Goal: Transaction & Acquisition: Purchase product/service

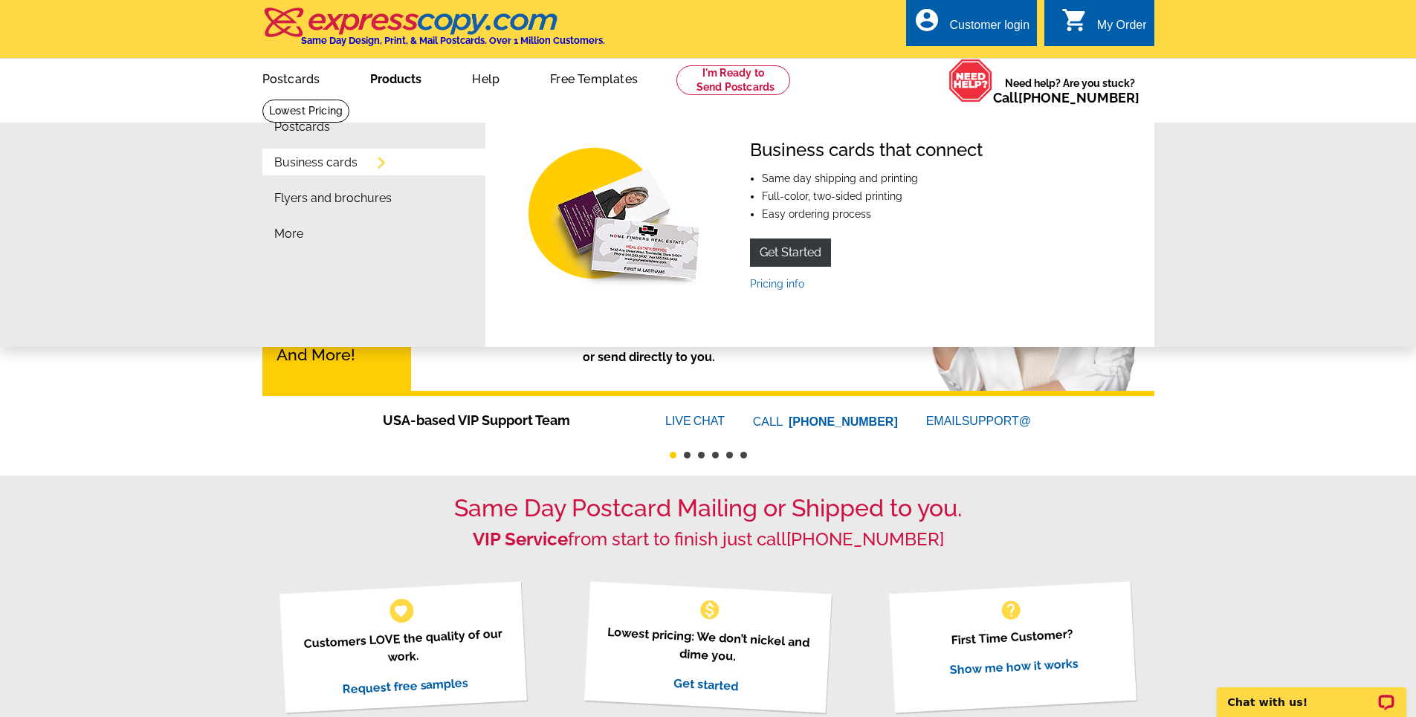
click at [337, 164] on link "Business cards" at bounding box center [315, 163] width 83 height 12
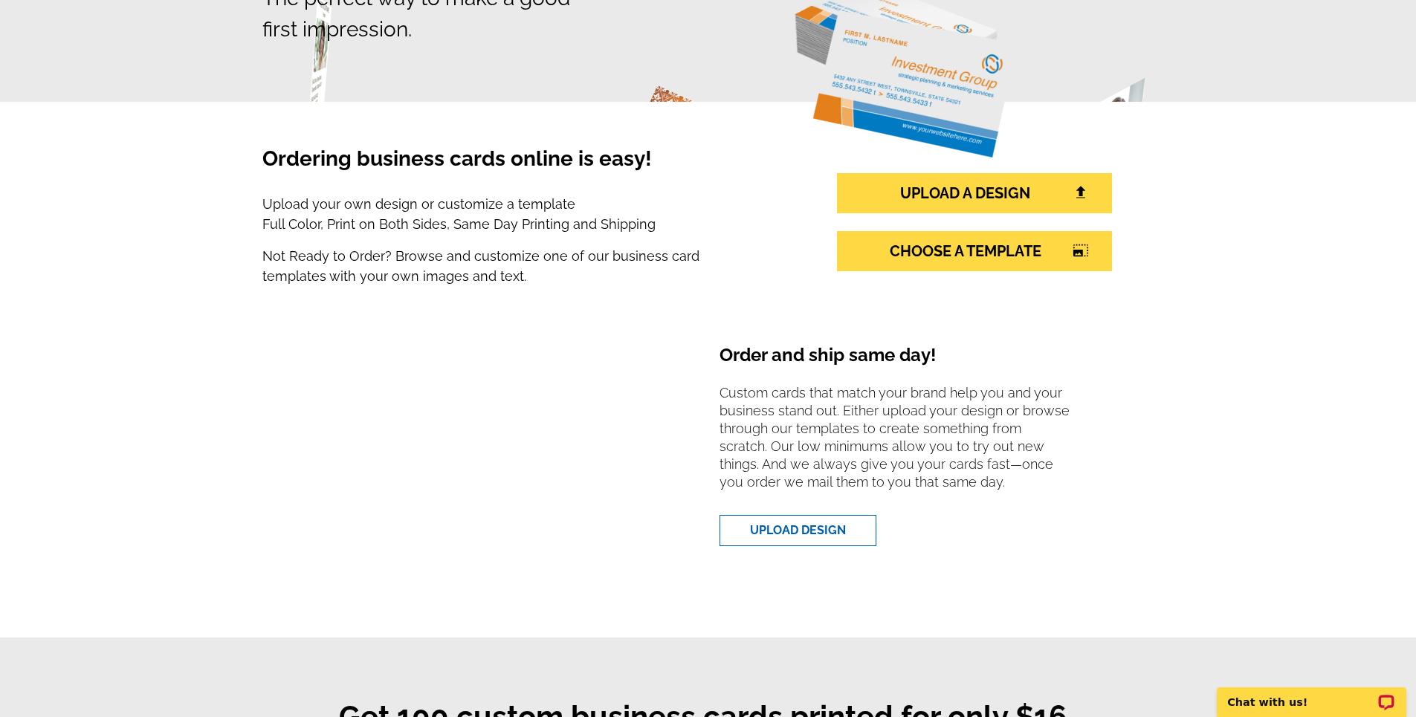
scroll to position [74, 0]
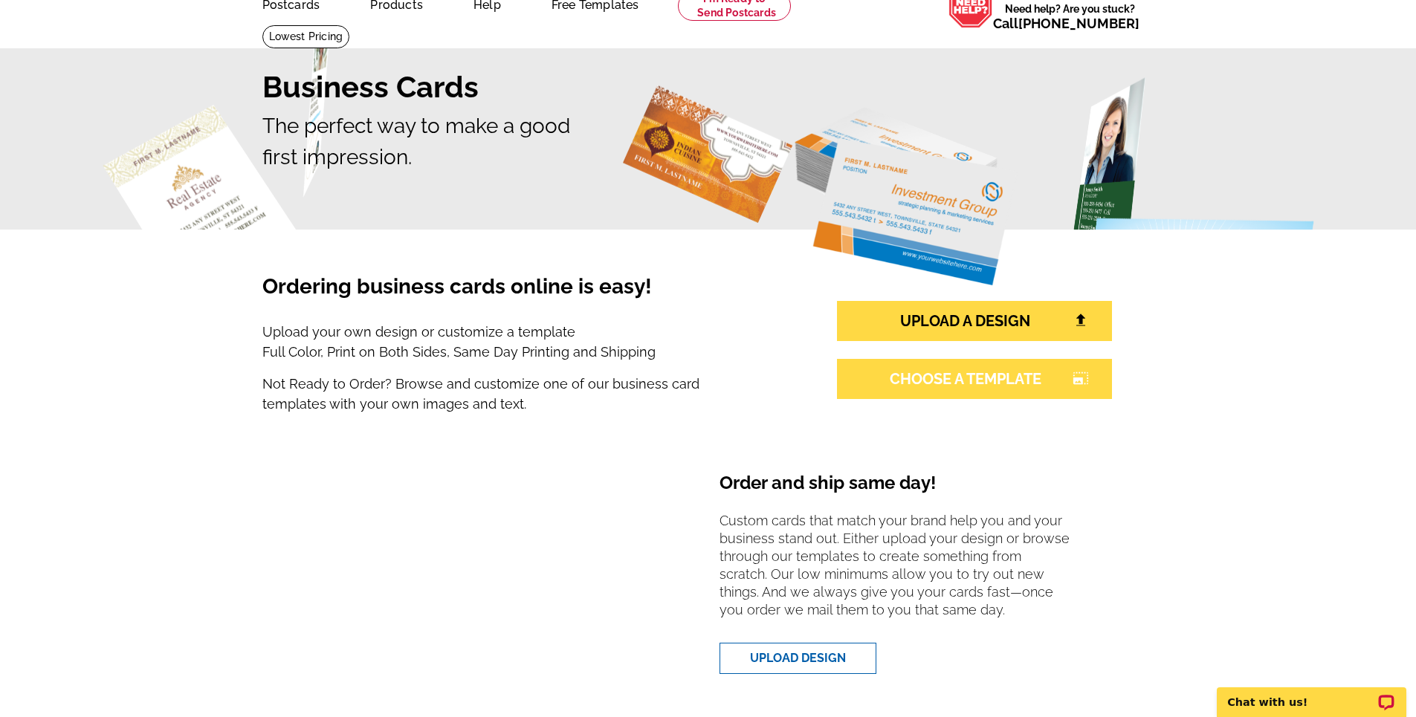
click at [942, 384] on link "CHOOSE A TEMPLATE photo_size_select_large" at bounding box center [974, 379] width 275 height 40
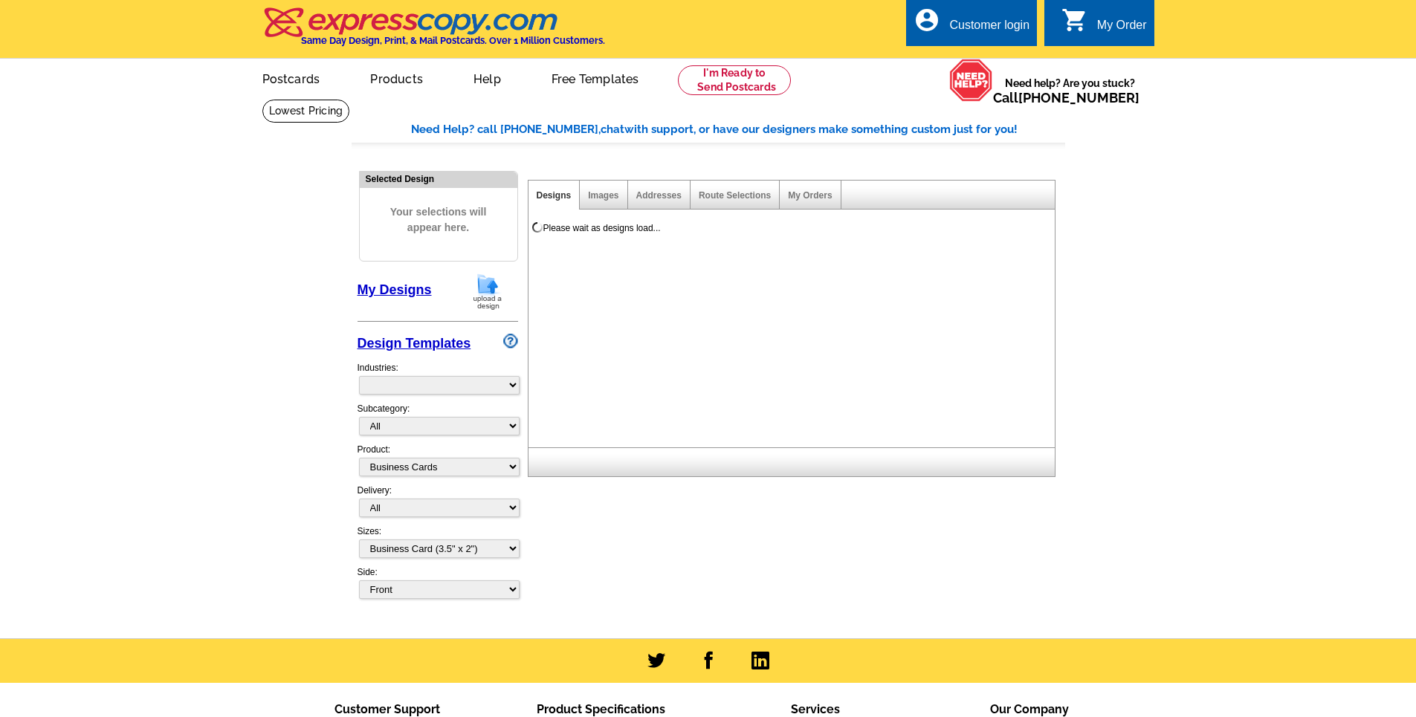
select select "3"
select select "5"
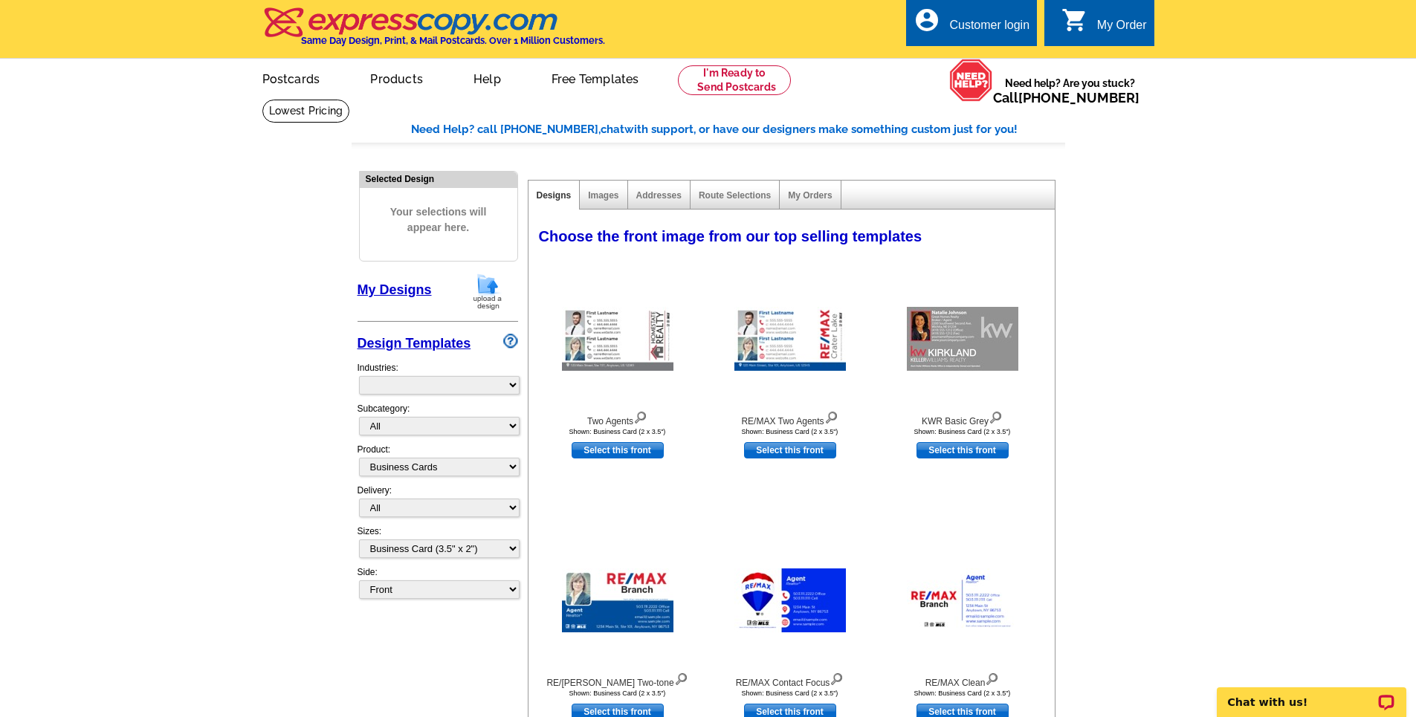
select select "973"
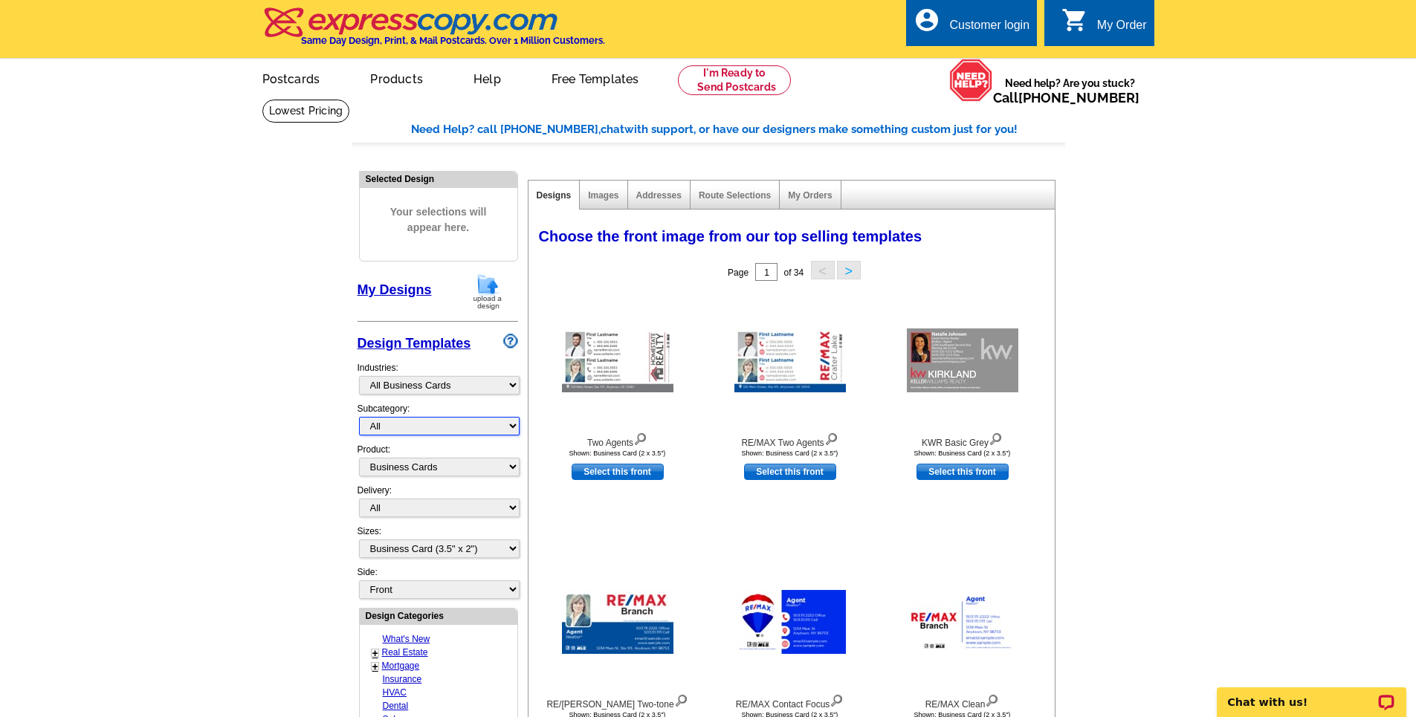
click at [473, 425] on select "All" at bounding box center [439, 426] width 161 height 19
click at [462, 472] on select "All Postcards Letters and flyers Business Cards Door Hangers Greeting Cards" at bounding box center [439, 467] width 161 height 19
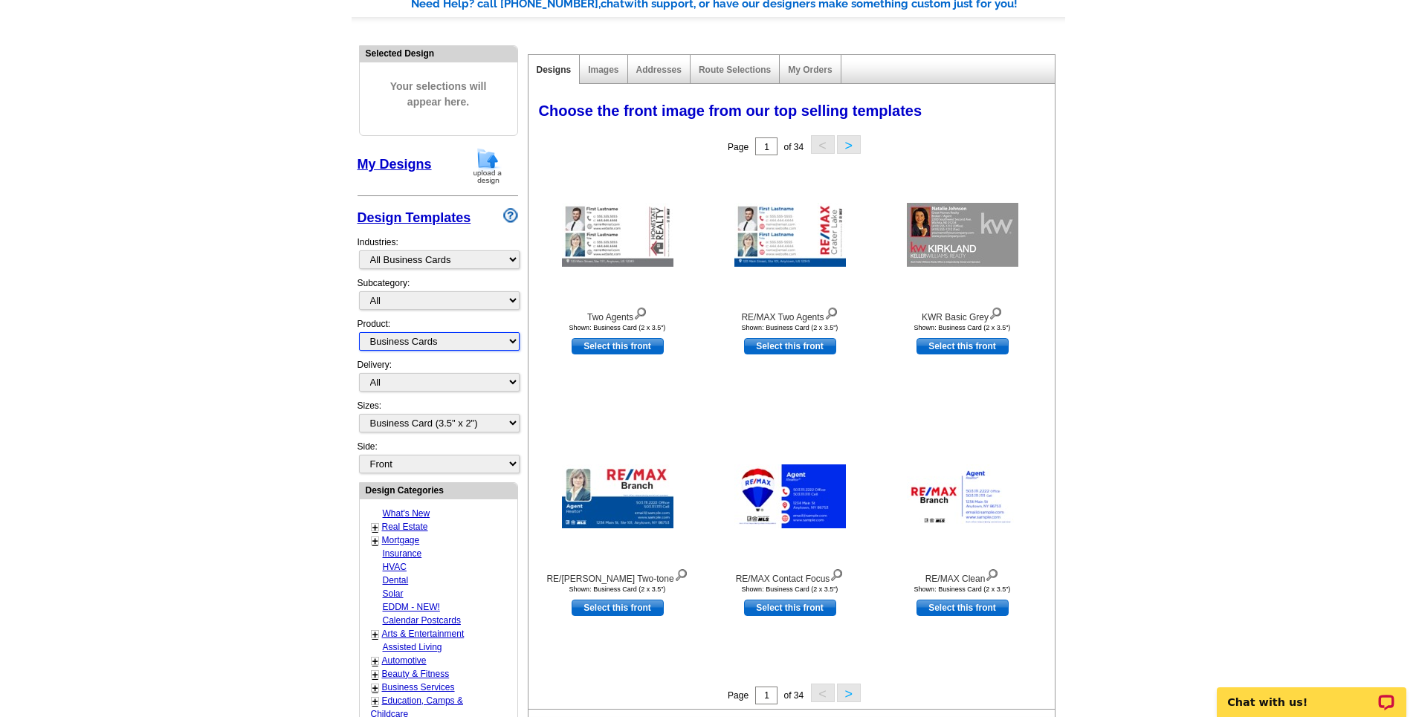
scroll to position [223, 0]
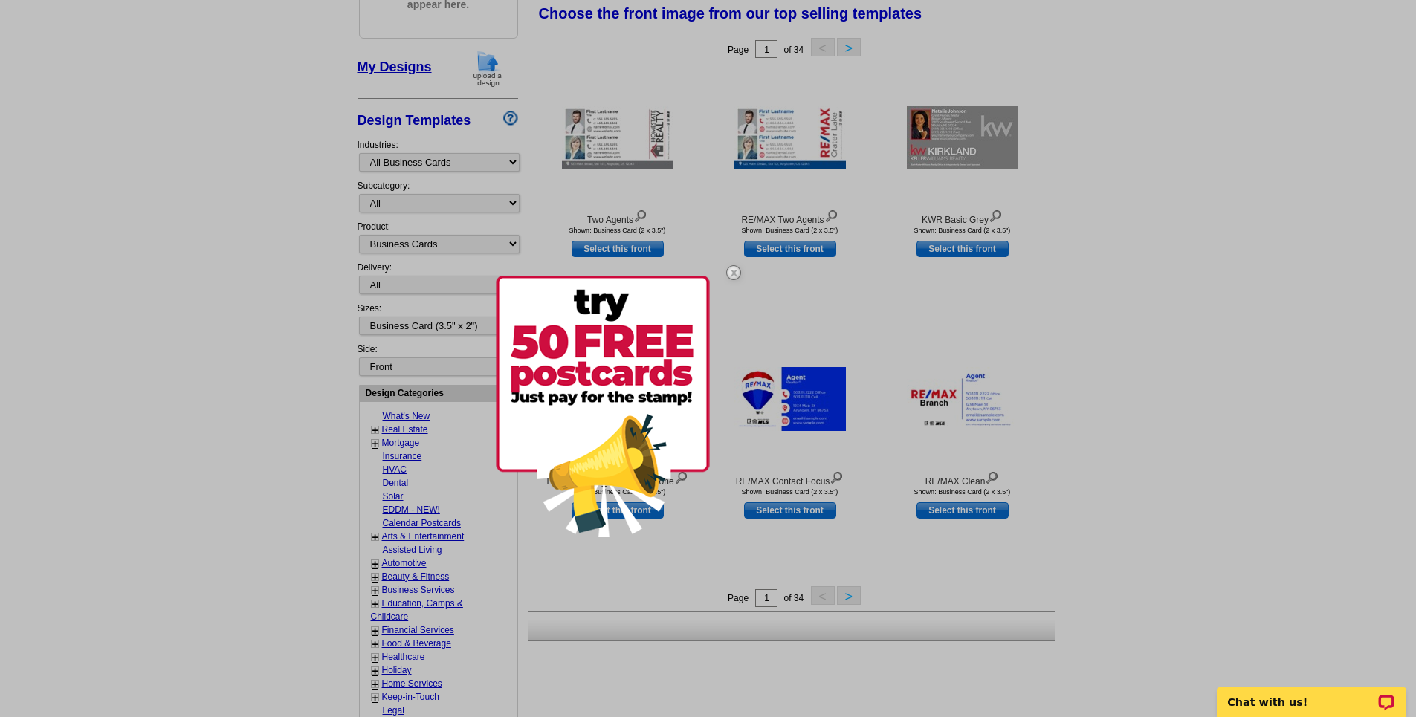
click at [731, 272] on img at bounding box center [733, 272] width 43 height 43
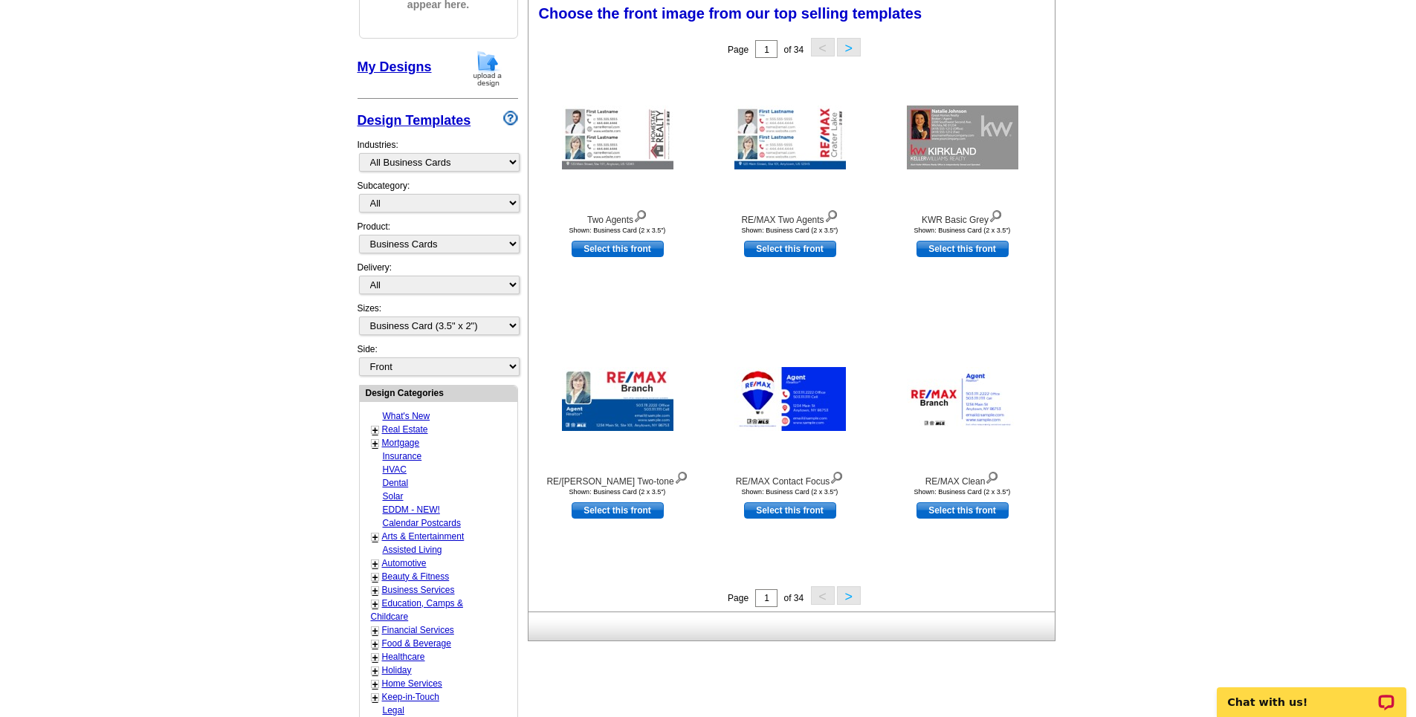
click at [850, 593] on button ">" at bounding box center [849, 595] width 24 height 19
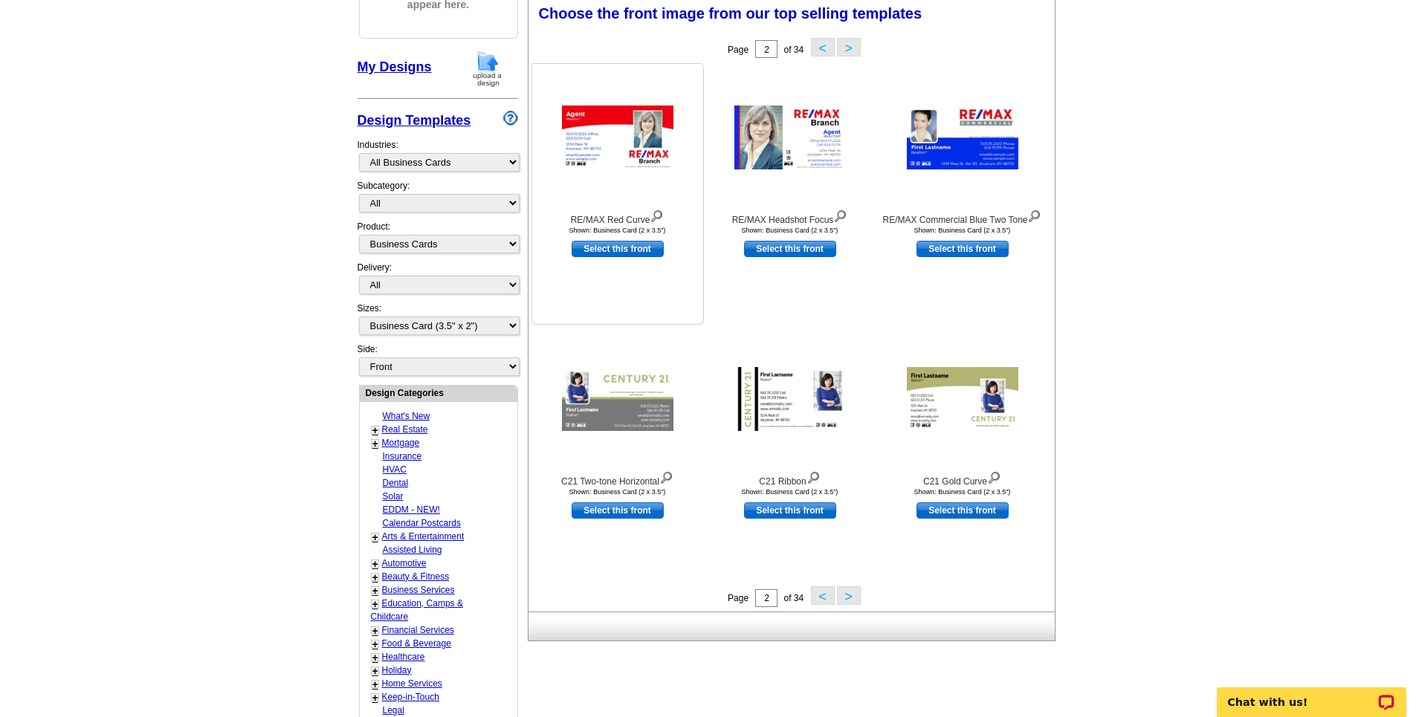
click at [606, 124] on img at bounding box center [617, 138] width 111 height 64
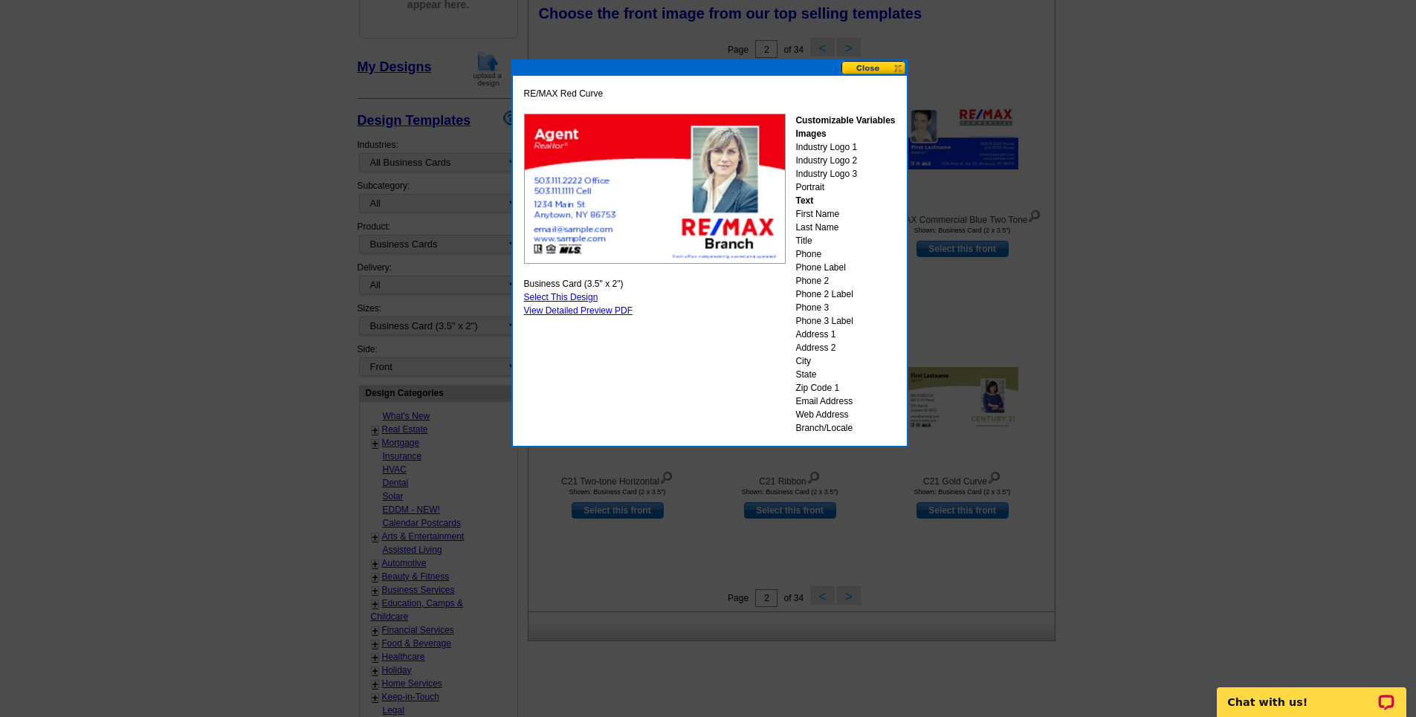
click at [880, 64] on button at bounding box center [873, 68] width 65 height 14
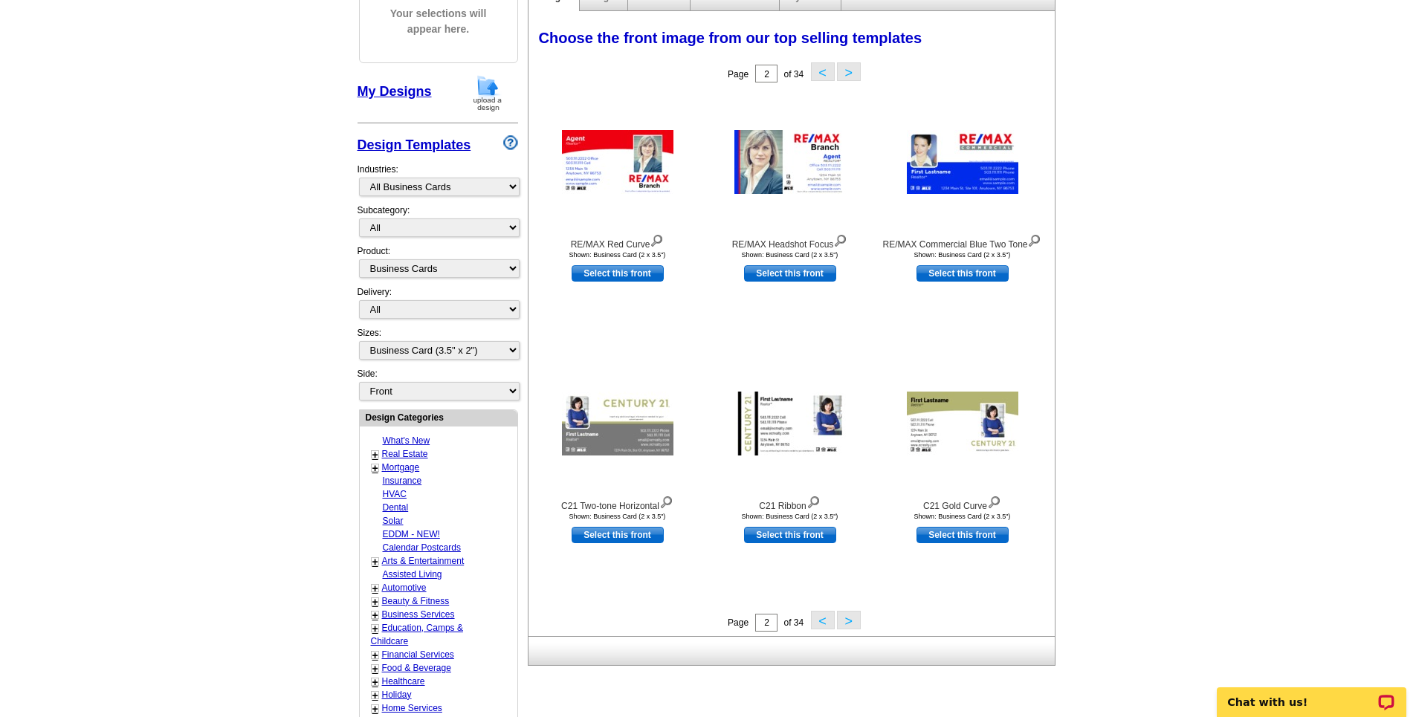
scroll to position [149, 0]
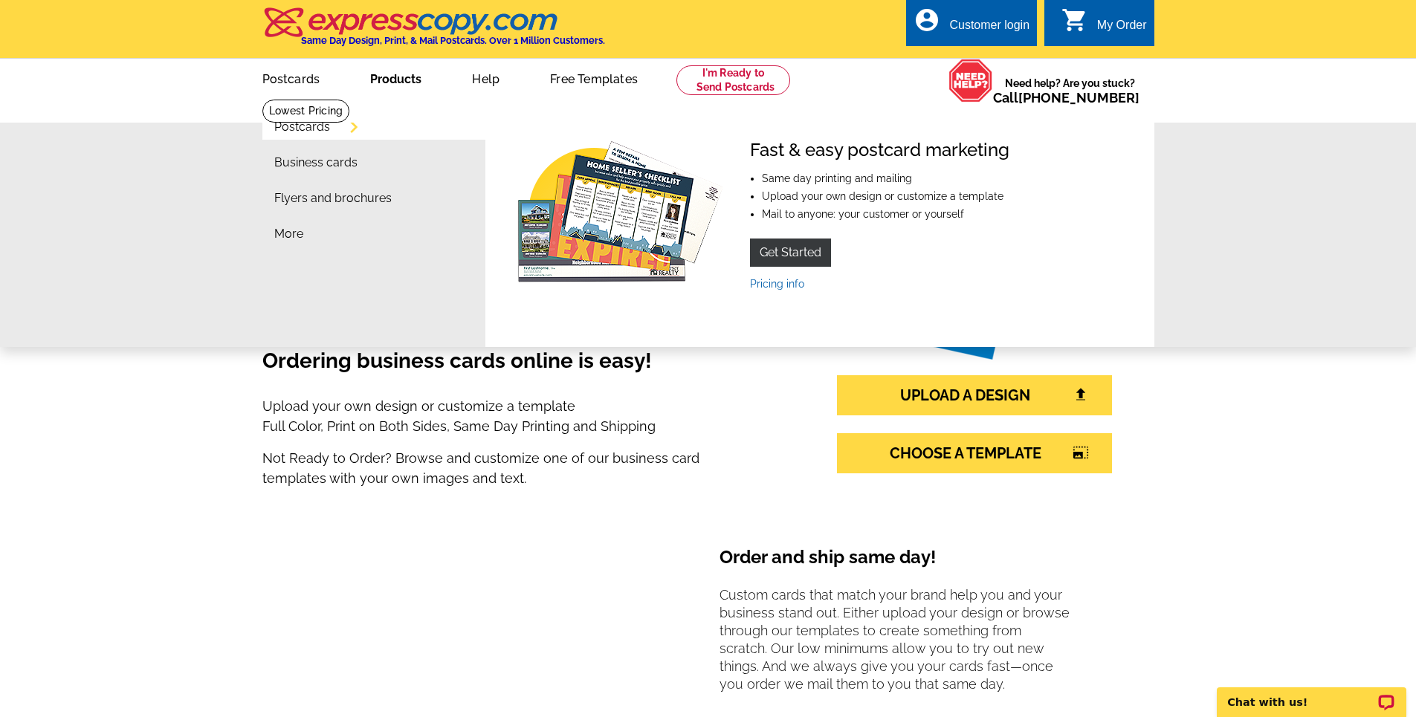
click at [394, 74] on link "Products" at bounding box center [395, 77] width 99 height 35
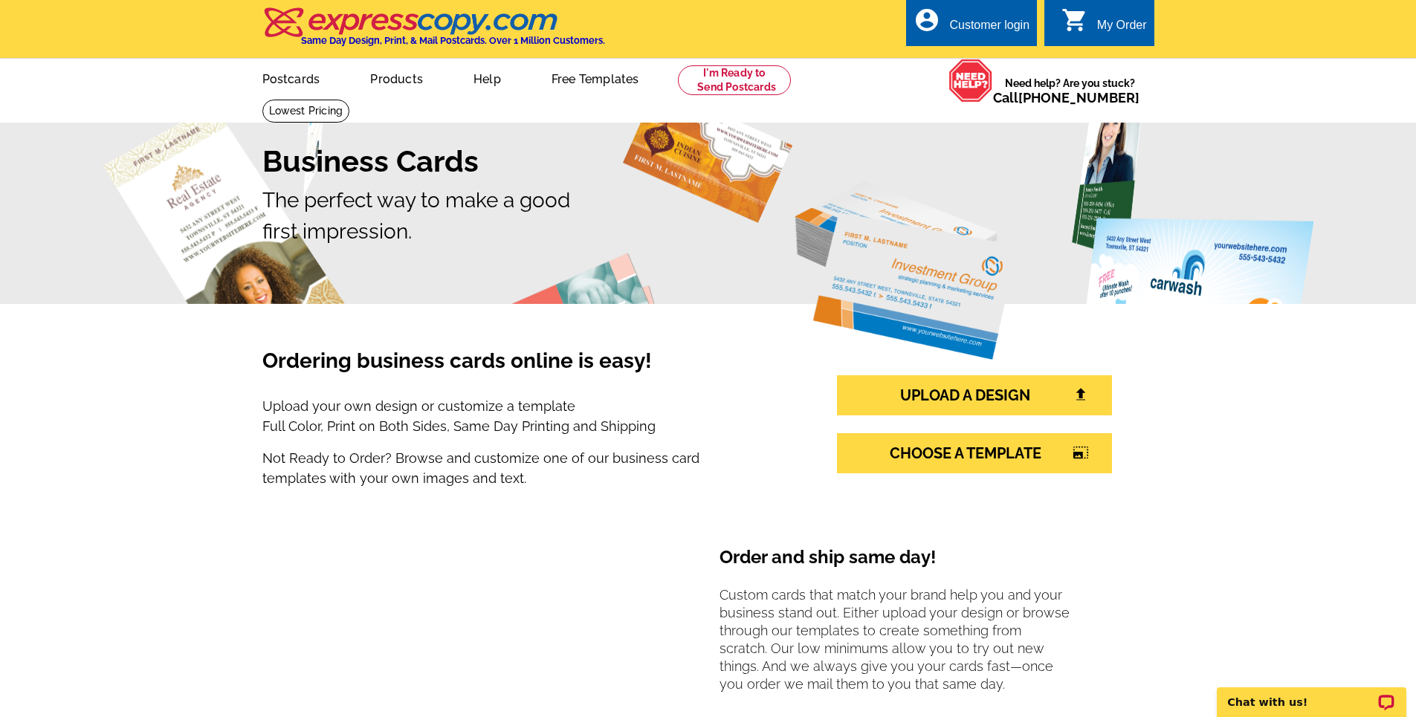
click at [394, 74] on link "Products" at bounding box center [396, 77] width 100 height 35
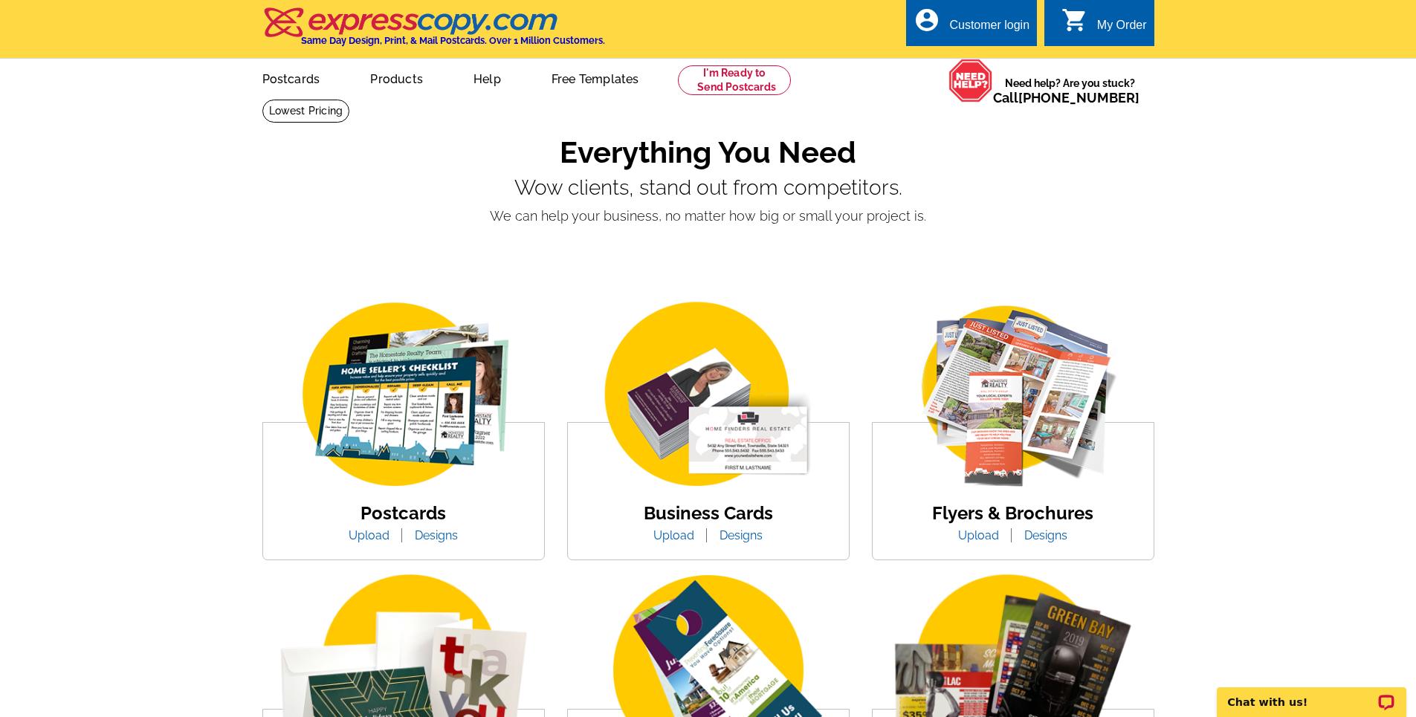
click at [664, 403] on img at bounding box center [708, 395] width 253 height 195
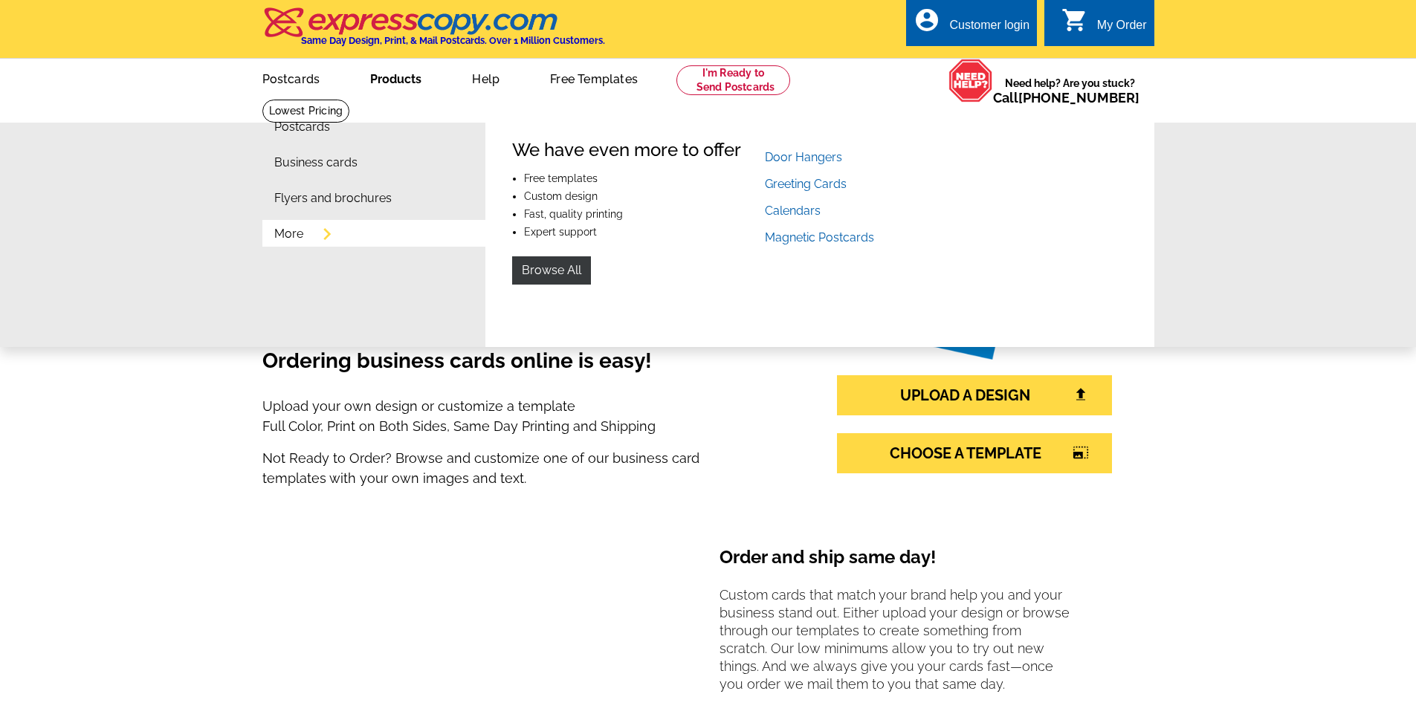
click at [288, 239] on link "More" at bounding box center [288, 234] width 29 height 12
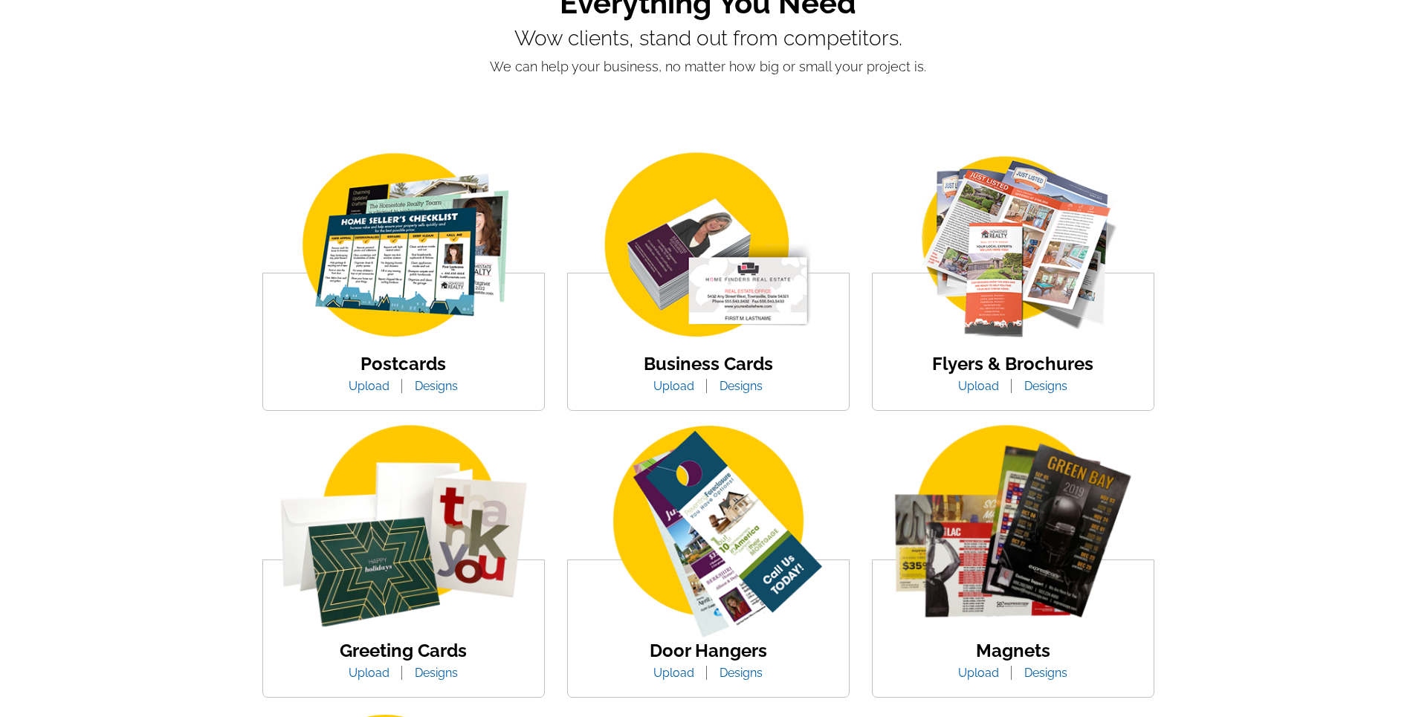
scroll to position [74, 0]
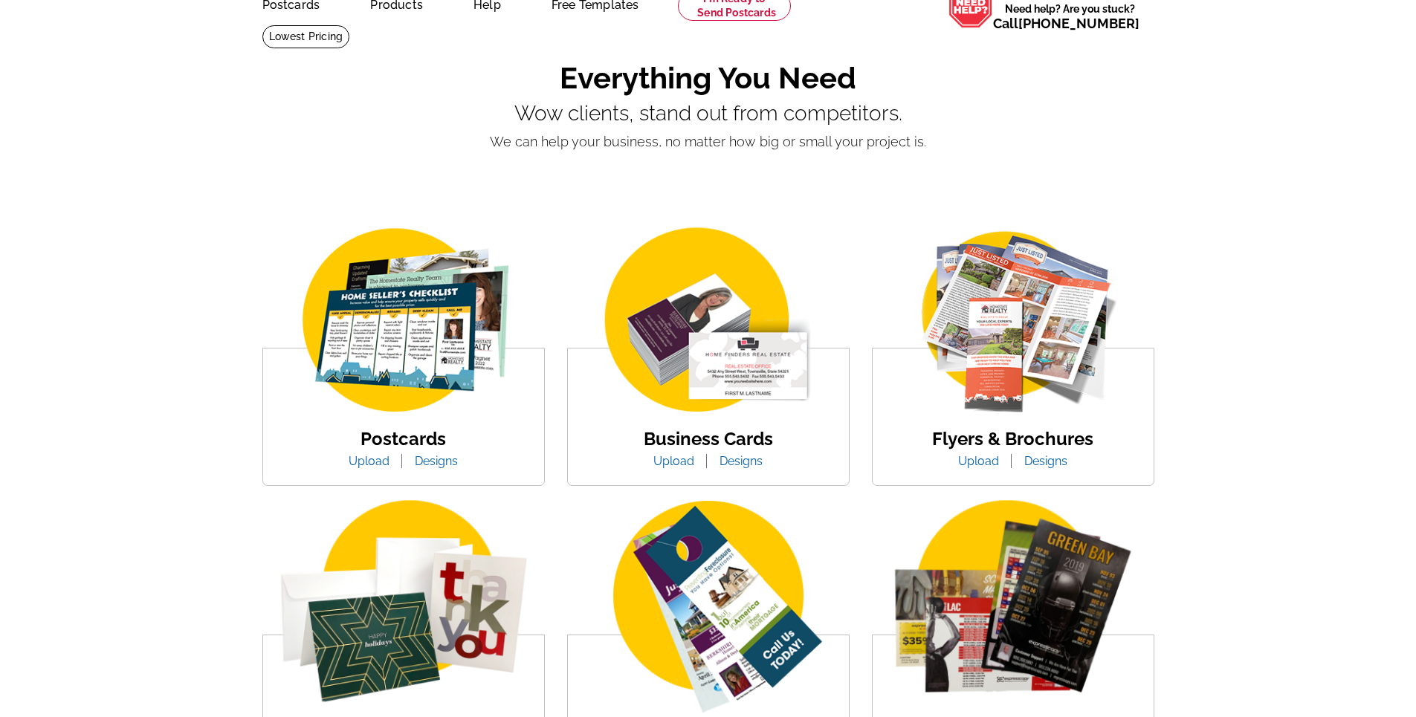
click at [742, 458] on link "Designs" at bounding box center [740, 461] width 65 height 14
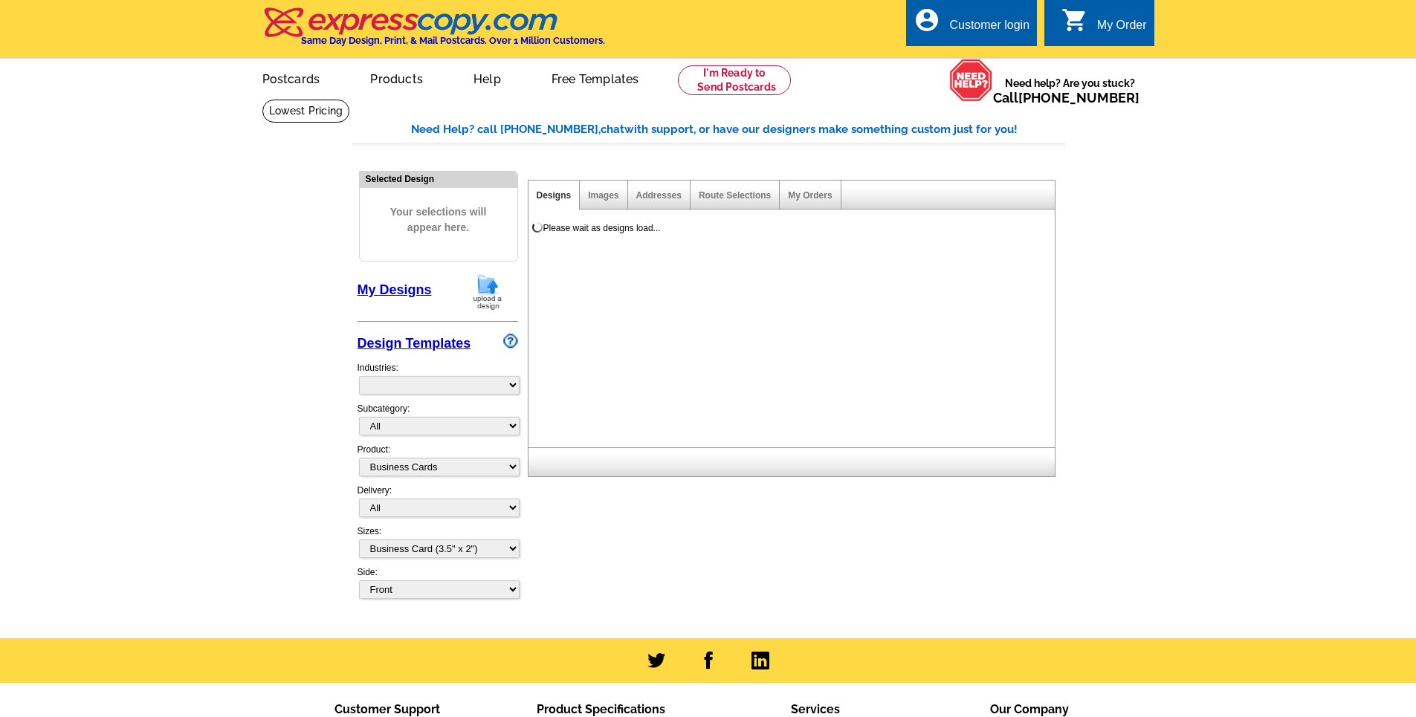
select select "3"
select select "5"
select select "973"
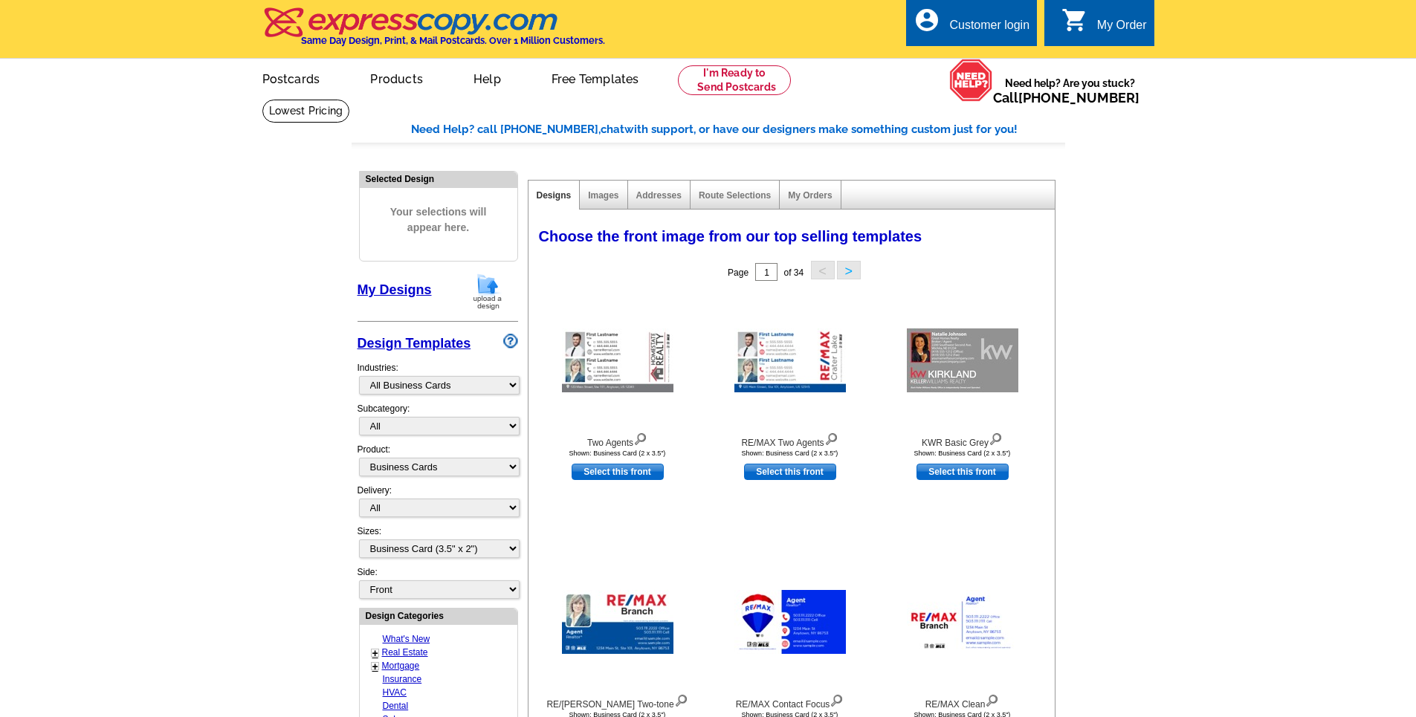
click at [810, 190] on div "My Orders" at bounding box center [810, 195] width 61 height 29
click at [598, 197] on link "Images" at bounding box center [603, 195] width 30 height 10
click at [350, 100] on link at bounding box center [306, 111] width 88 height 23
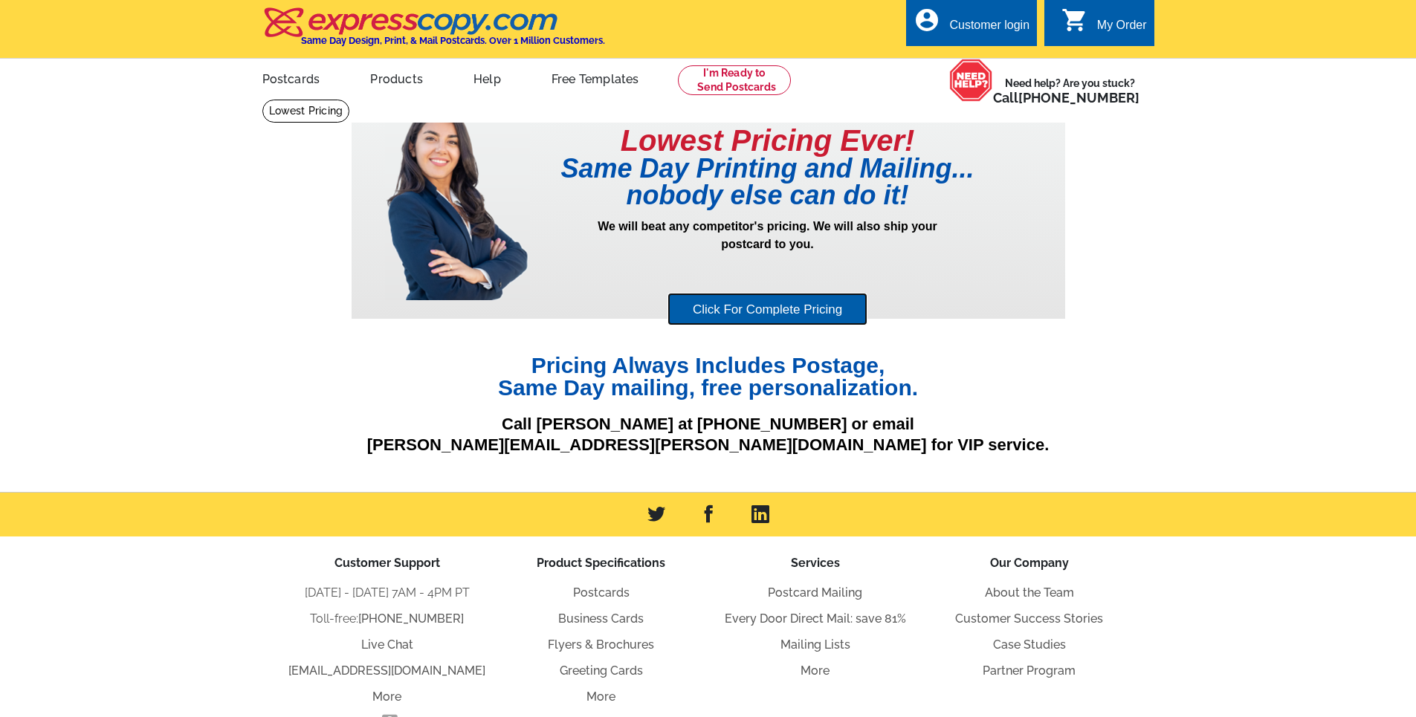
click at [764, 308] on link "Click For Complete Pricing" at bounding box center [767, 309] width 200 height 33
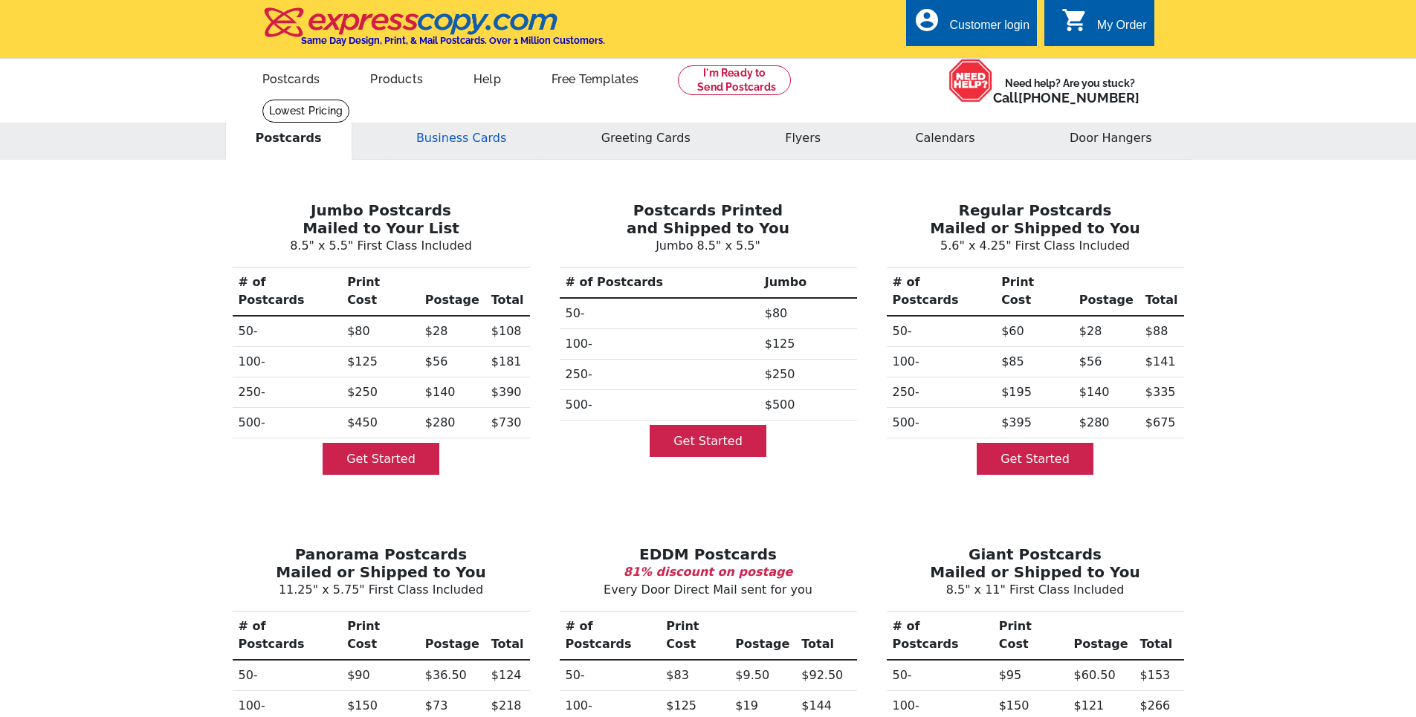
click at [468, 140] on button "Business Cards" at bounding box center [461, 138] width 151 height 43
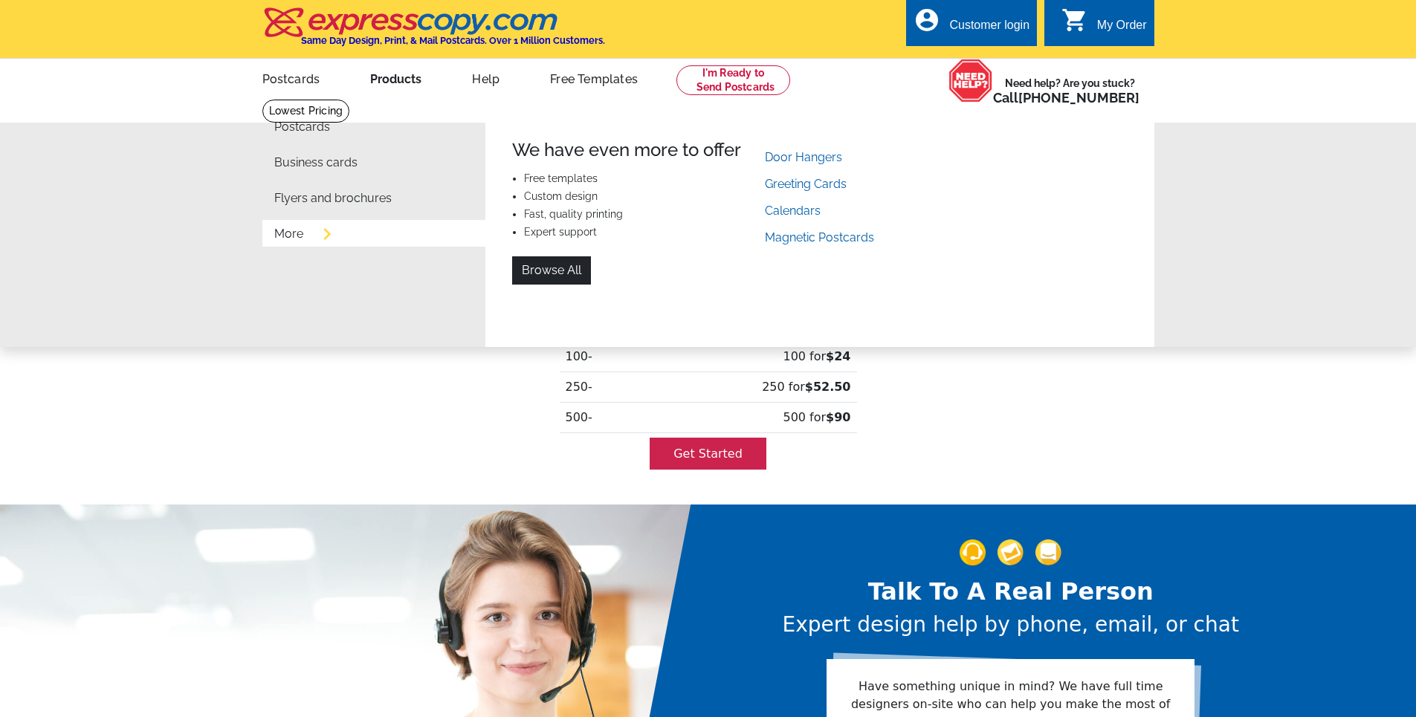
click at [291, 240] on link "More" at bounding box center [288, 234] width 29 height 12
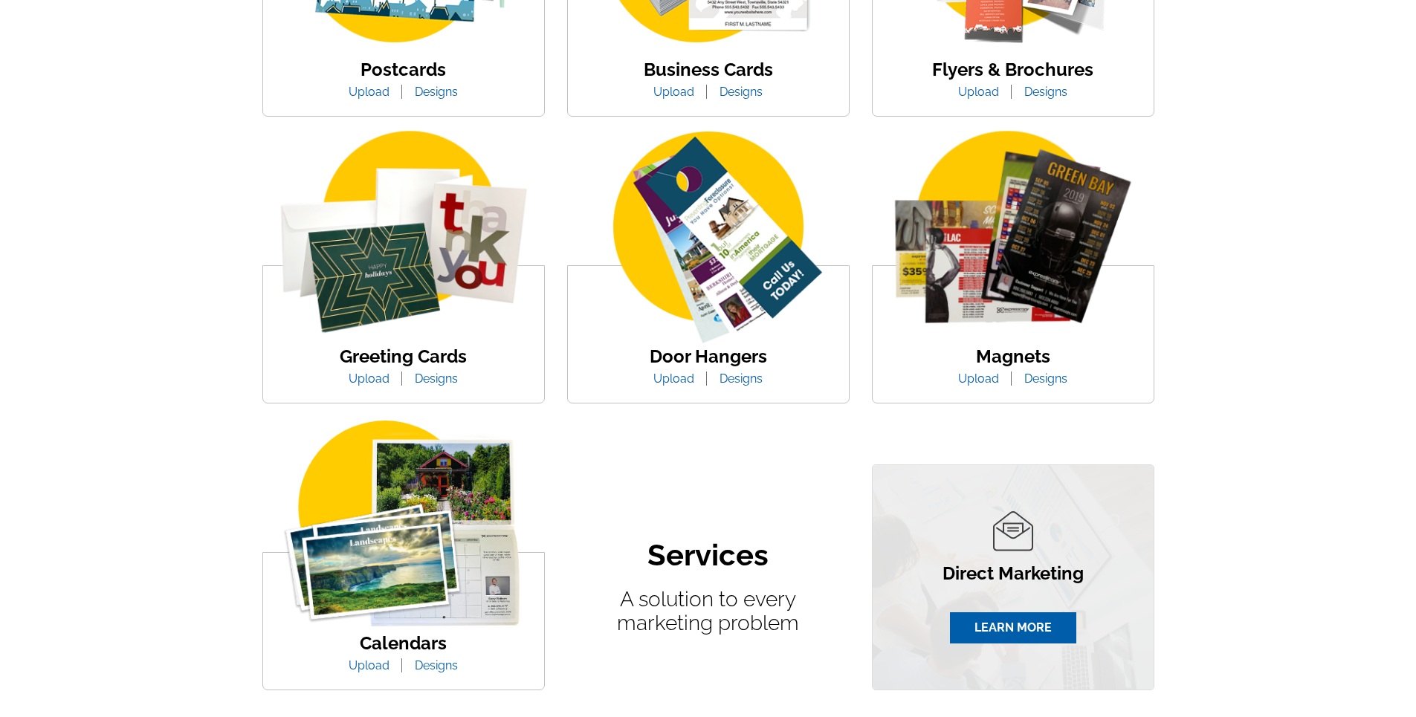
scroll to position [446, 0]
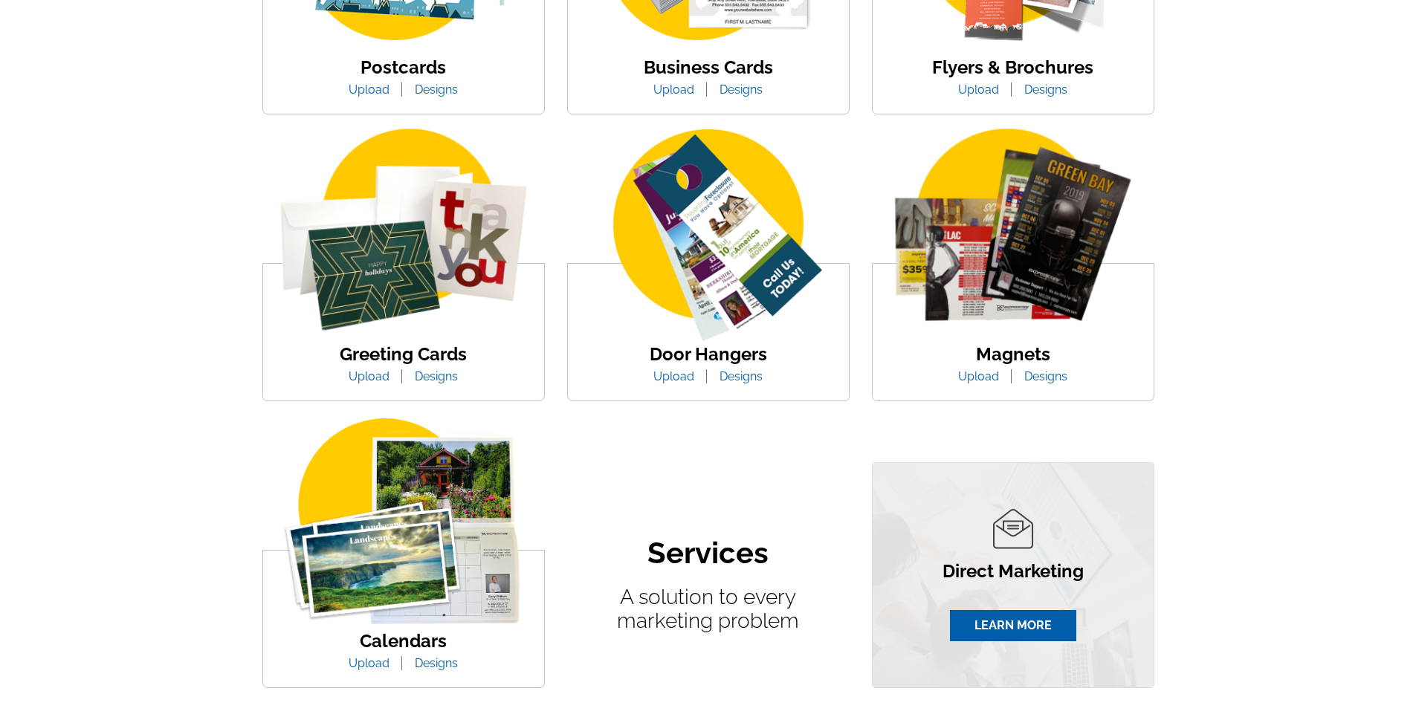
click at [448, 280] on img at bounding box center [403, 237] width 281 height 217
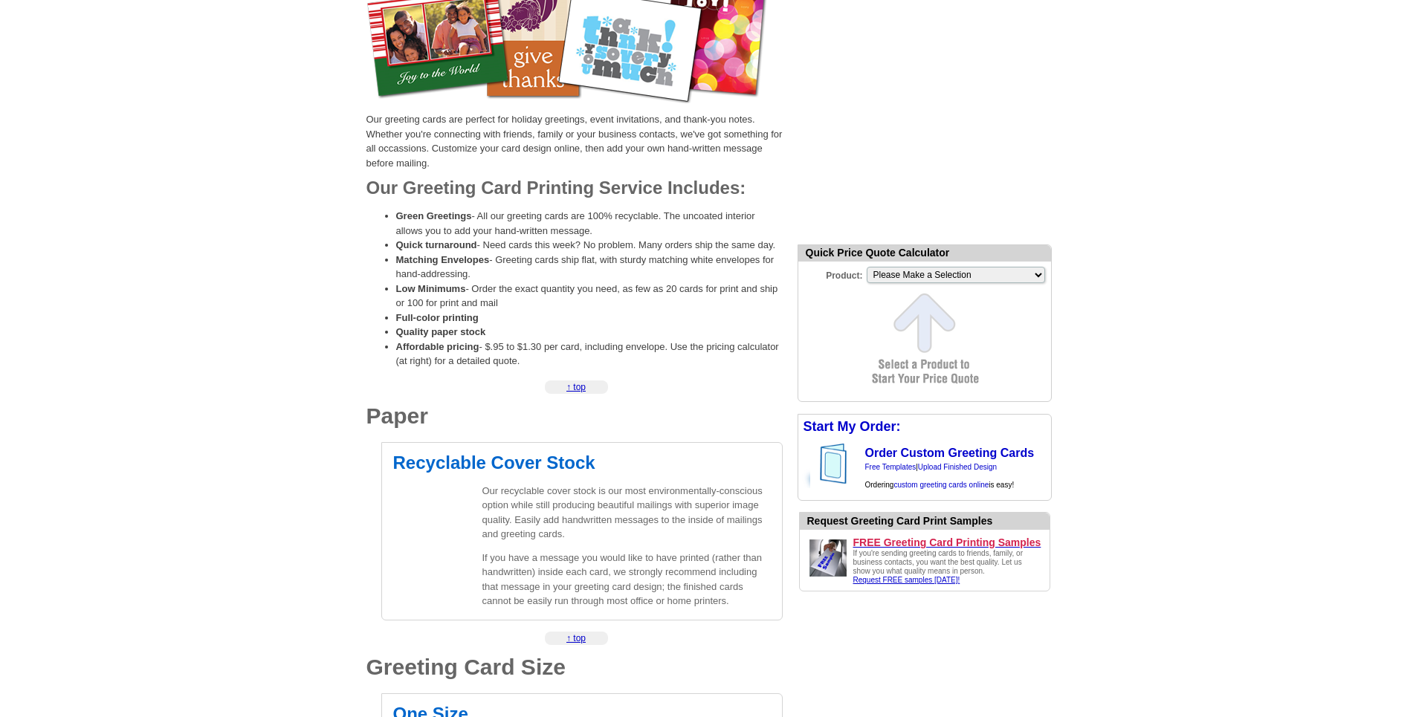
scroll to position [74, 0]
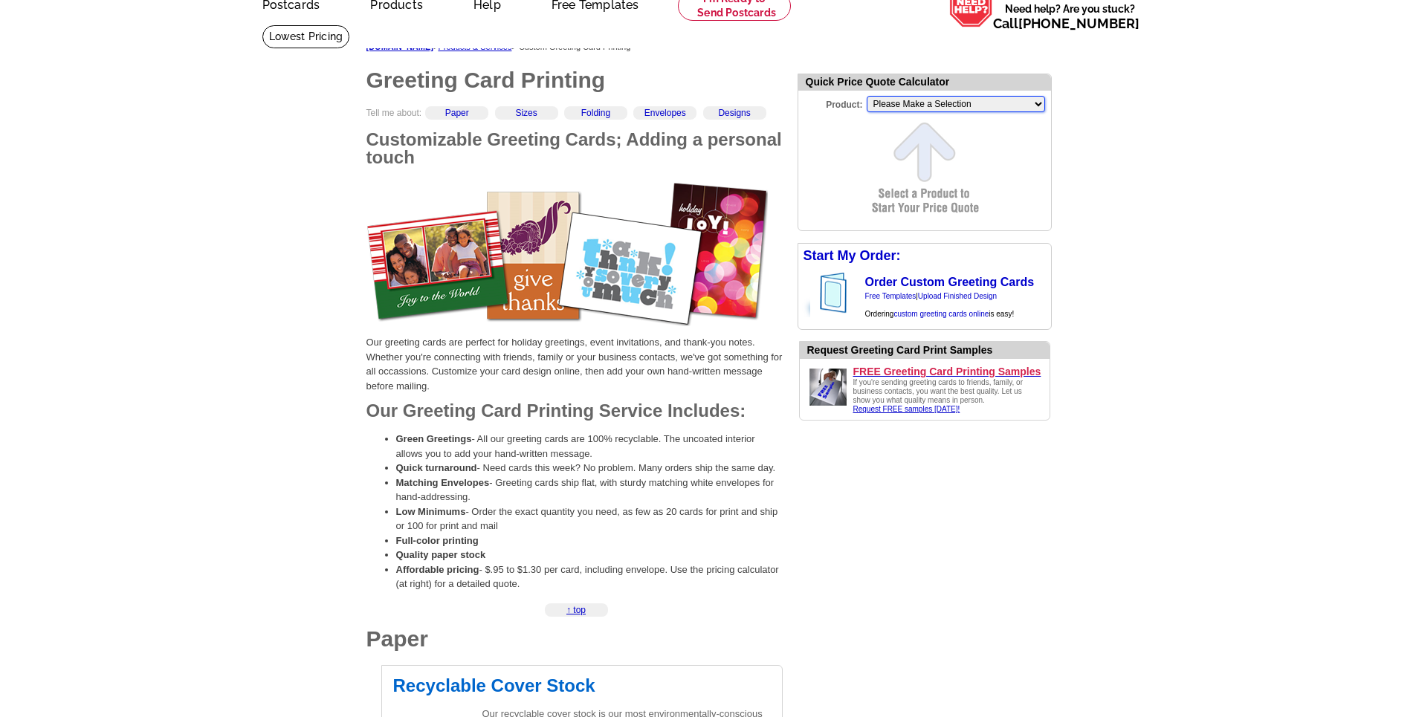
click at [1019, 97] on select "Please Make a Selection Jumbo Postcard (5.5" x 8.5") Regular Postcard (4.25" x …" at bounding box center [956, 104] width 178 height 16
select select "11"
click at [867, 97] on select "Please Make a Selection Jumbo Postcard (5.5" x 8.5") Regular Postcard (4.25" x …" at bounding box center [956, 104] width 178 height 16
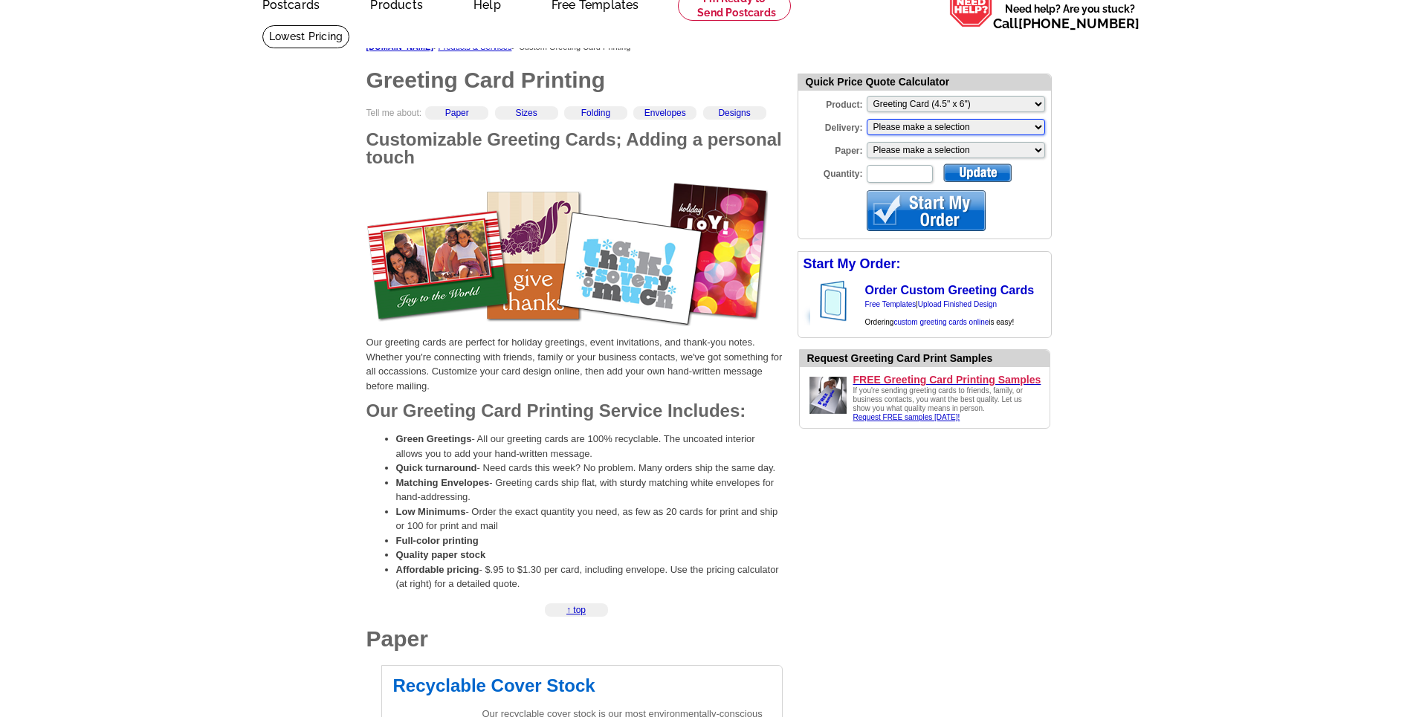
click at [984, 127] on select "Please make a selection Print + Address+USPS First Class Print-Only+Shipped To …" at bounding box center [956, 127] width 178 height 16
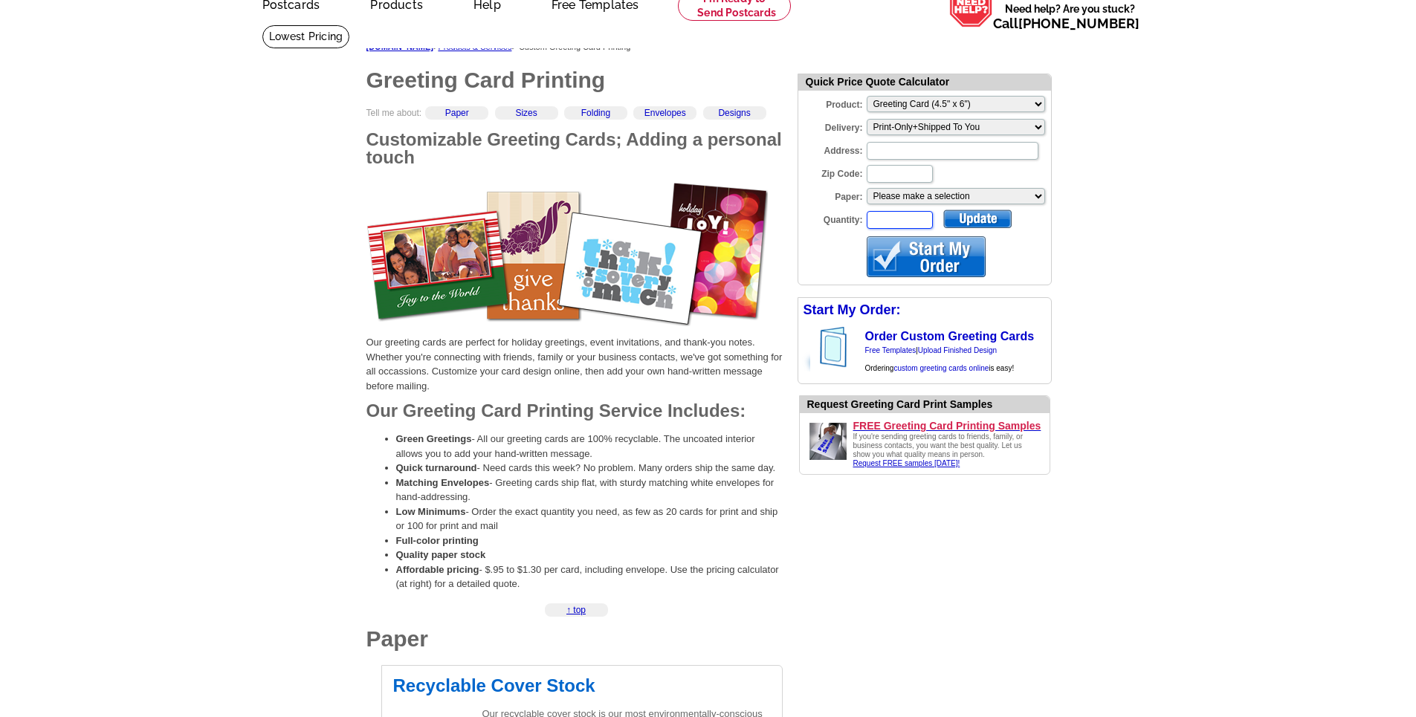
click at [914, 223] on input "Quantity:" at bounding box center [900, 220] width 66 height 18
type input "50"
click at [893, 152] on input "Address:" at bounding box center [953, 151] width 172 height 18
type input "1201 W 6th"
type input "66801"
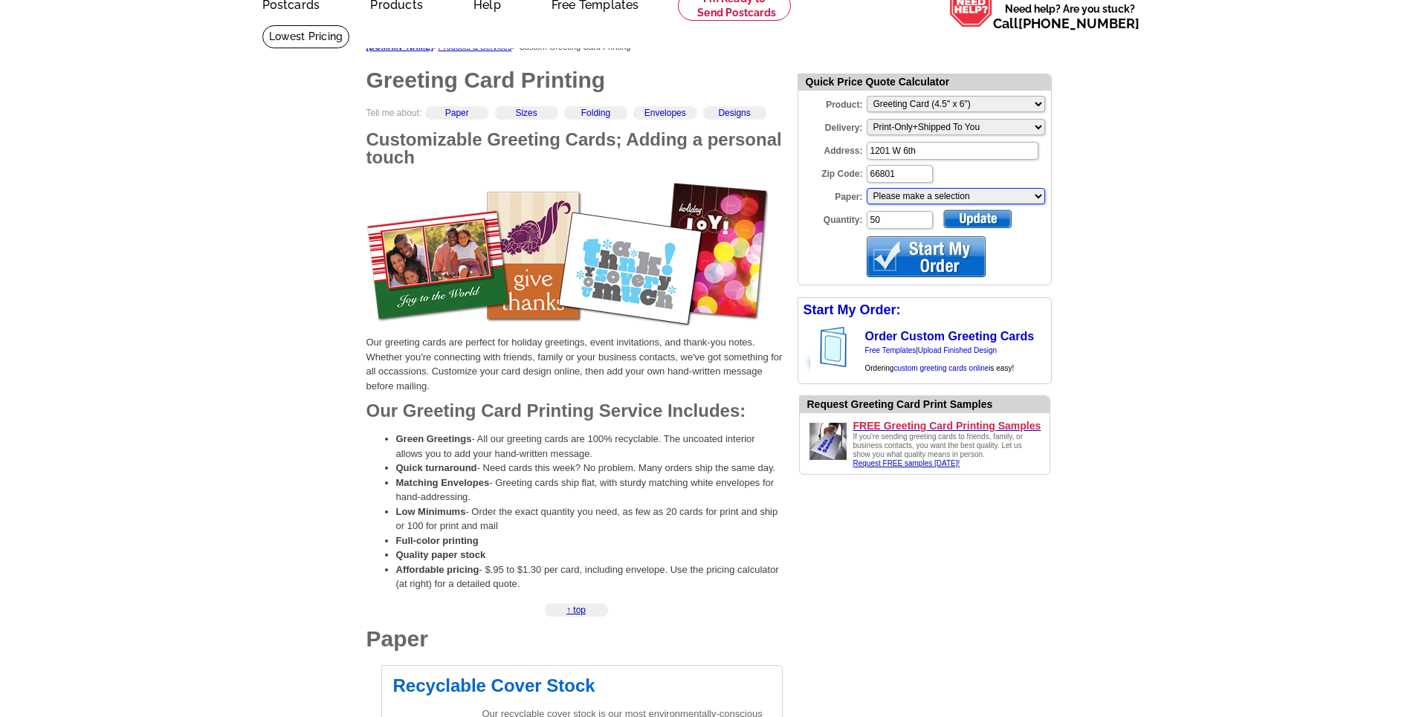
click at [942, 191] on select "Please make a selection Coated Cover Stock Premium Coated Stock" at bounding box center [956, 196] width 178 height 16
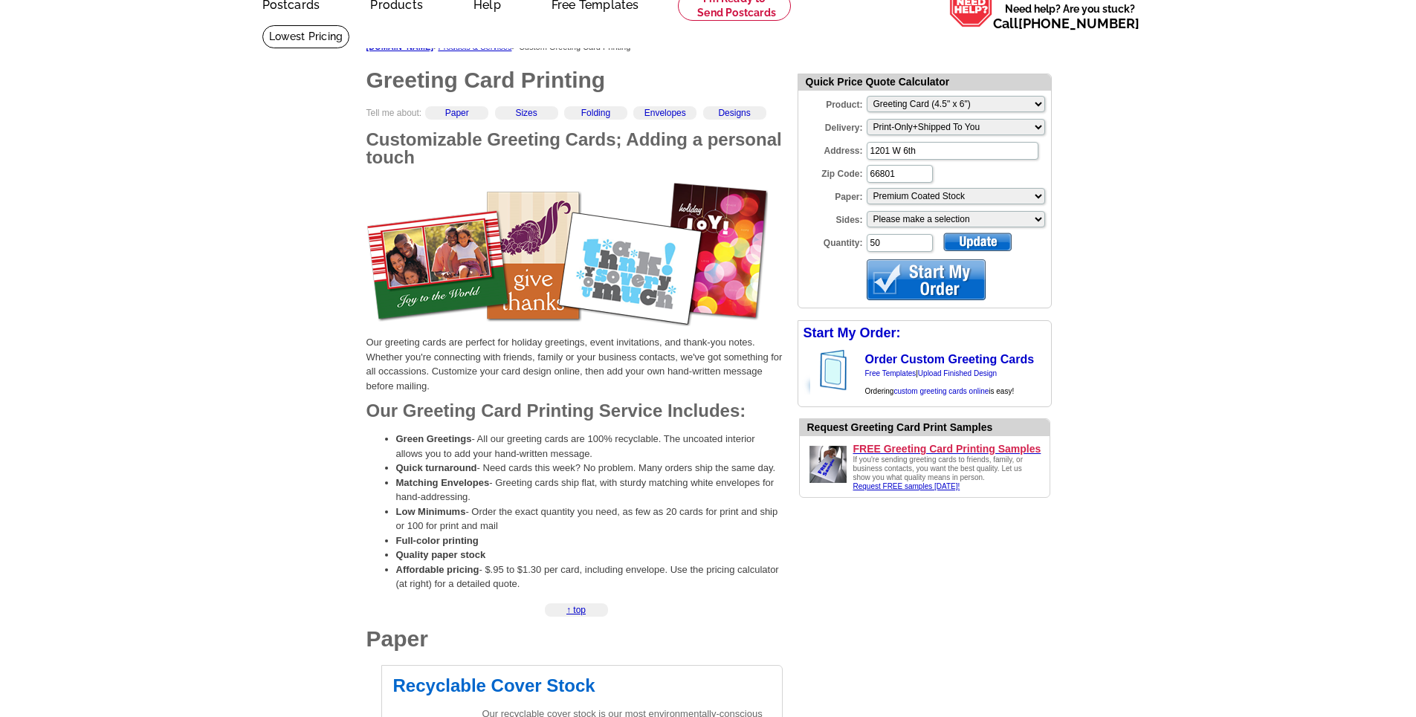
click at [989, 242] on div at bounding box center [977, 242] width 68 height 19
click at [948, 275] on div at bounding box center [926, 279] width 119 height 41
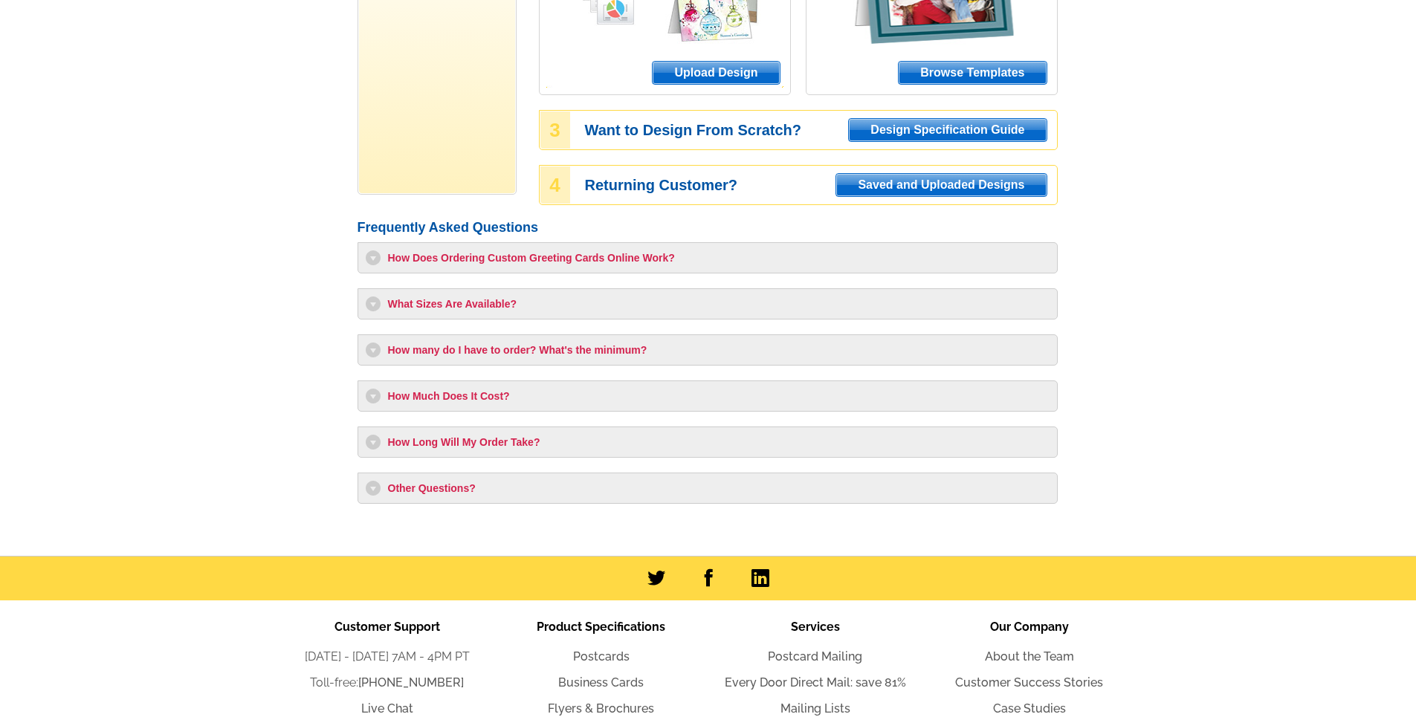
scroll to position [223, 0]
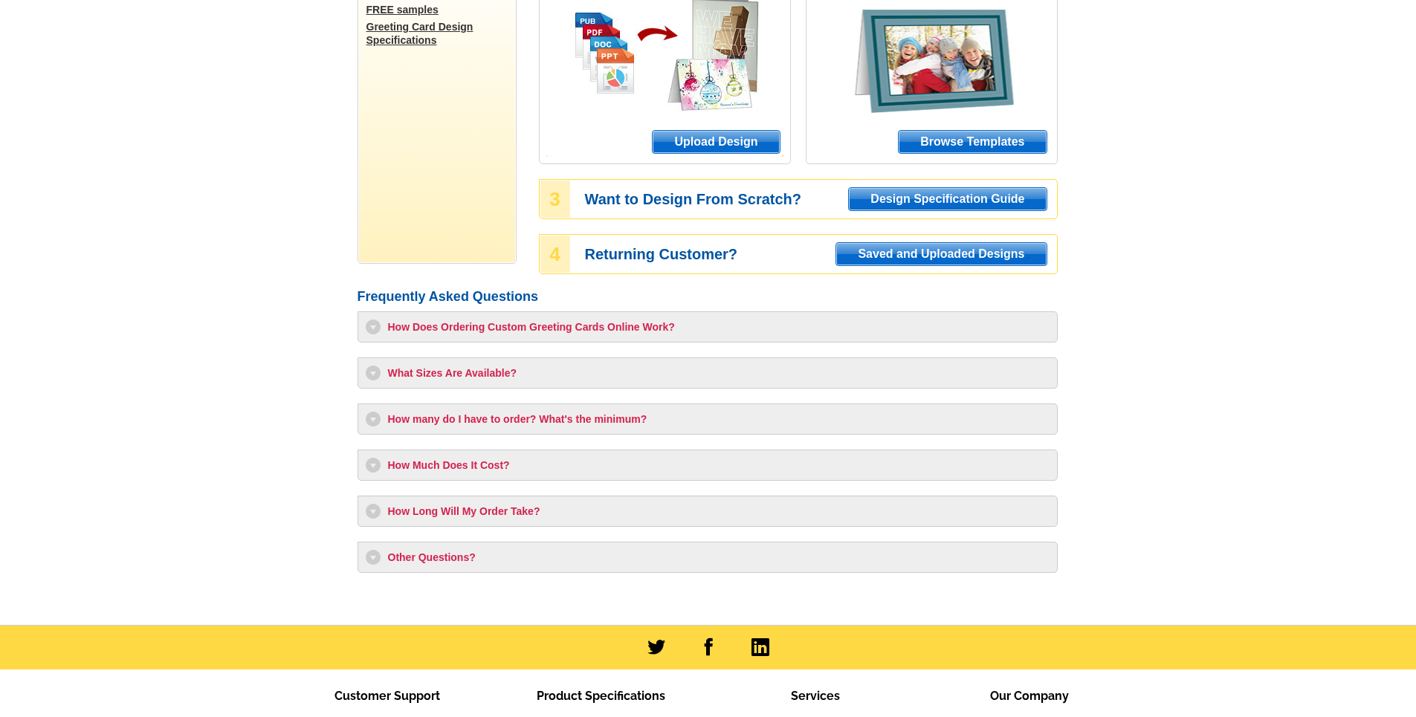
click at [372, 469] on h3 "How Much Does It Cost?" at bounding box center [708, 465] width 684 height 15
select select "11"
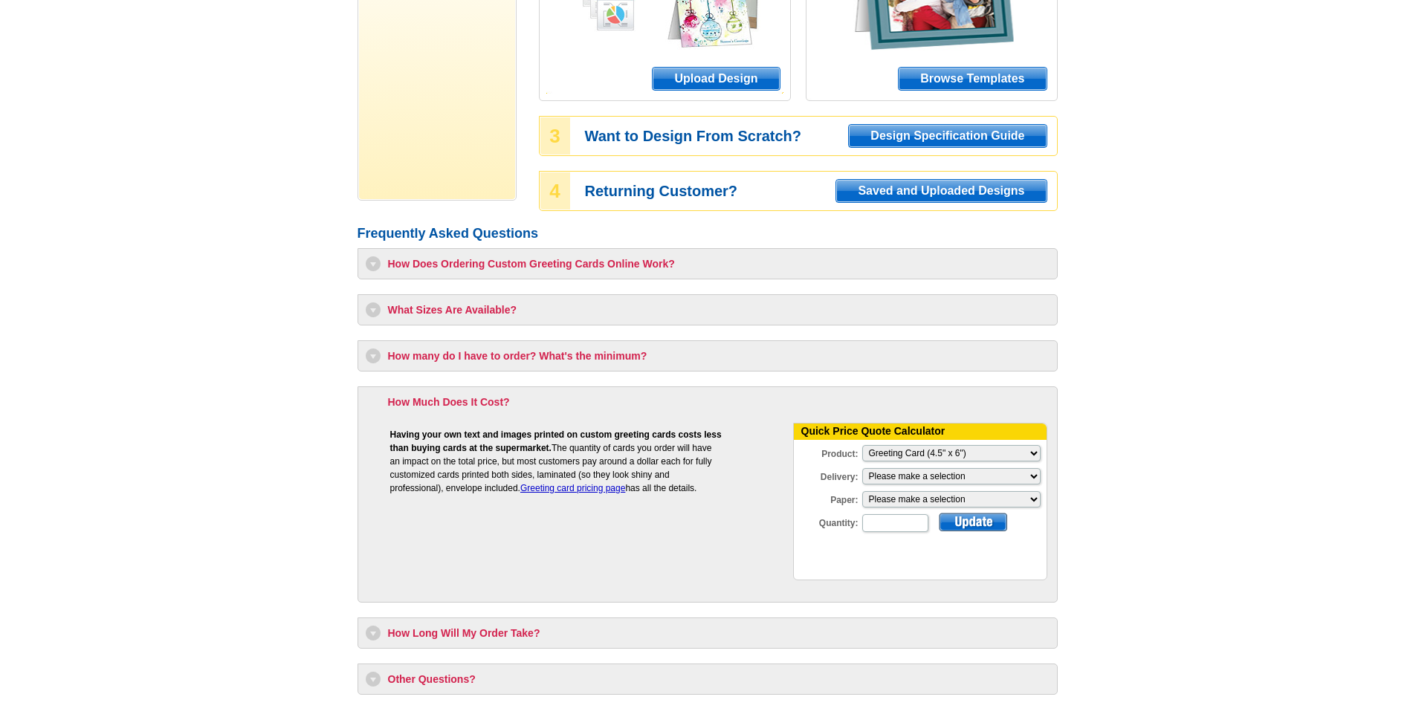
scroll to position [372, 0]
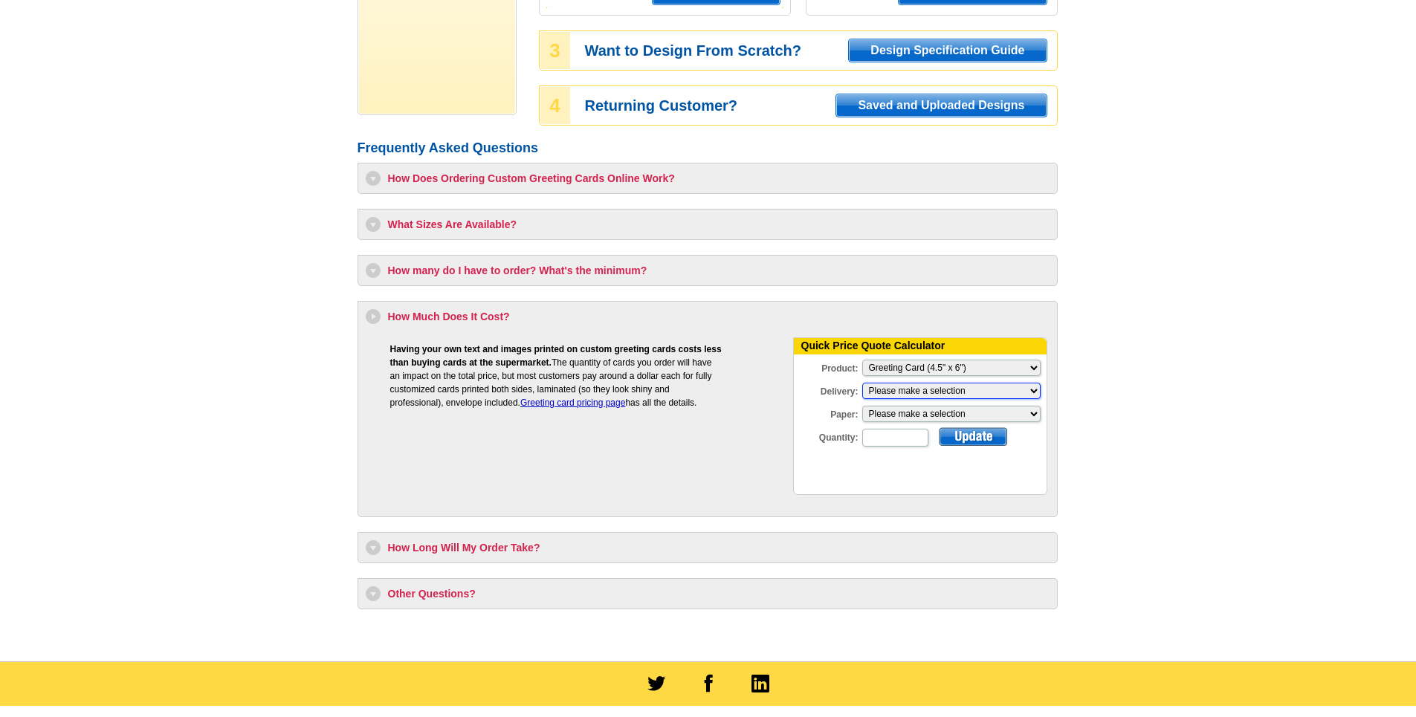
click at [967, 390] on select "Please make a selection Print + Address+USPS First Class Print-Only+Shipped To …" at bounding box center [951, 391] width 178 height 16
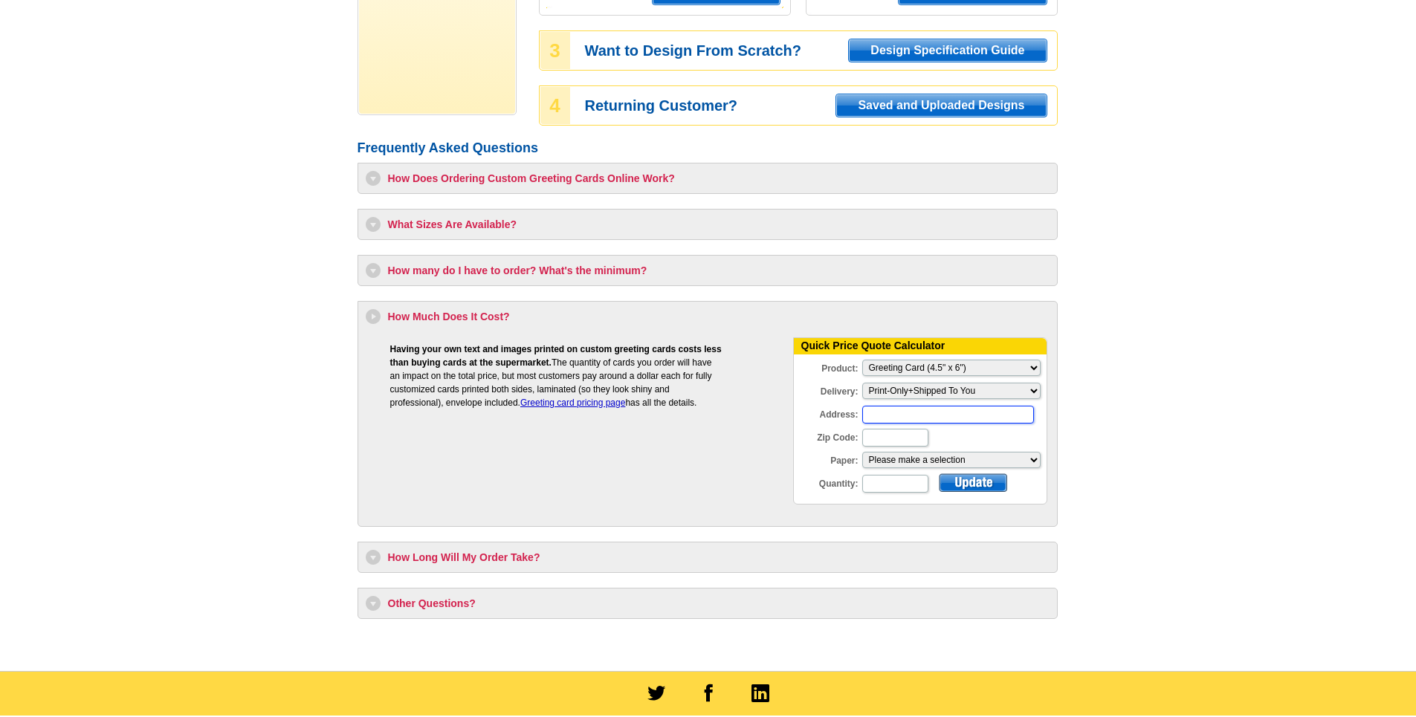
click at [895, 420] on input "Address:" at bounding box center [948, 415] width 172 height 18
type input "1201 W 6th"
type input "66801"
type input "50"
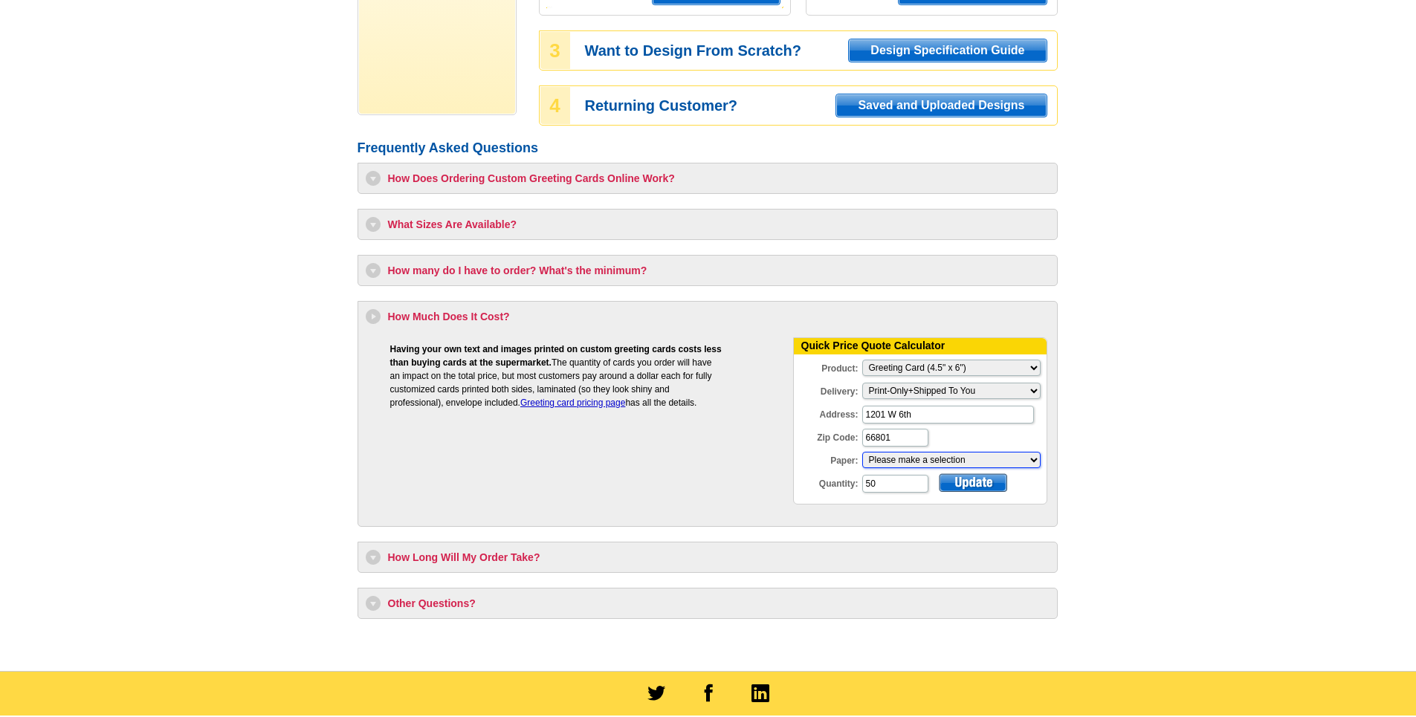
click at [994, 468] on select "Please make a selection Coated Cover Stock Premium Coated Stock" at bounding box center [951, 460] width 178 height 16
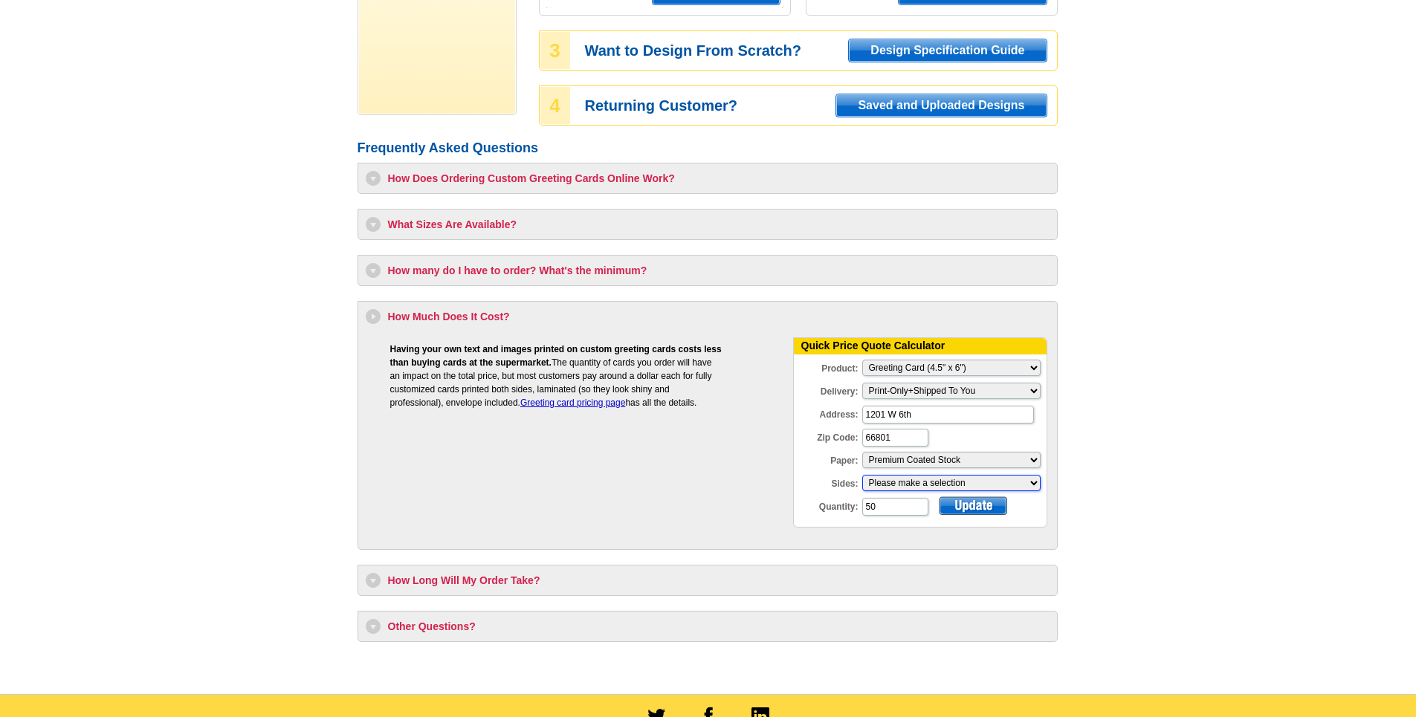
click at [983, 482] on select "Please make a selection One sided, color Two sided, full color" at bounding box center [951, 483] width 178 height 16
select select "1"
click at [862, 476] on select "Please make a selection One sided, color Two sided, full color" at bounding box center [951, 483] width 178 height 16
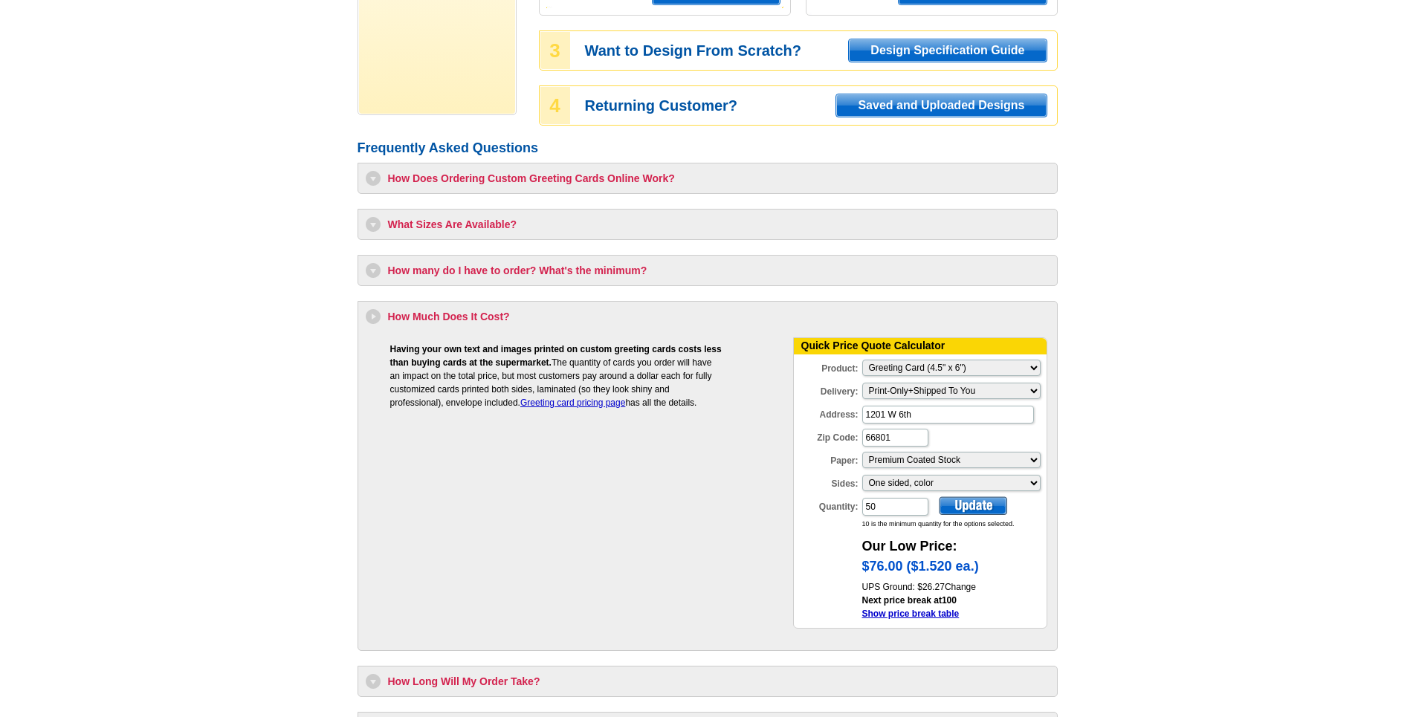
click at [233, 301] on main "Order Custom Greeting Cards Product Information Pricing FREE samples Greeting C…" at bounding box center [708, 261] width 1416 height 1068
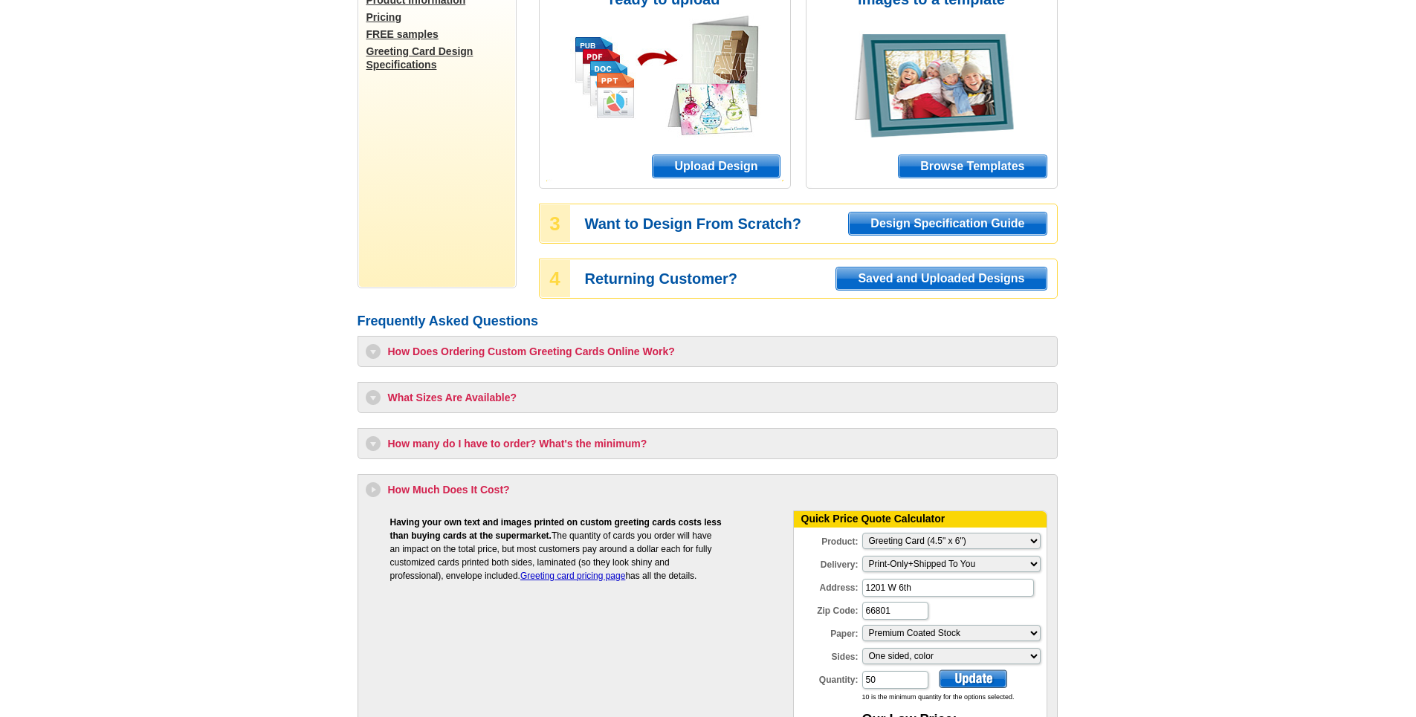
scroll to position [297, 0]
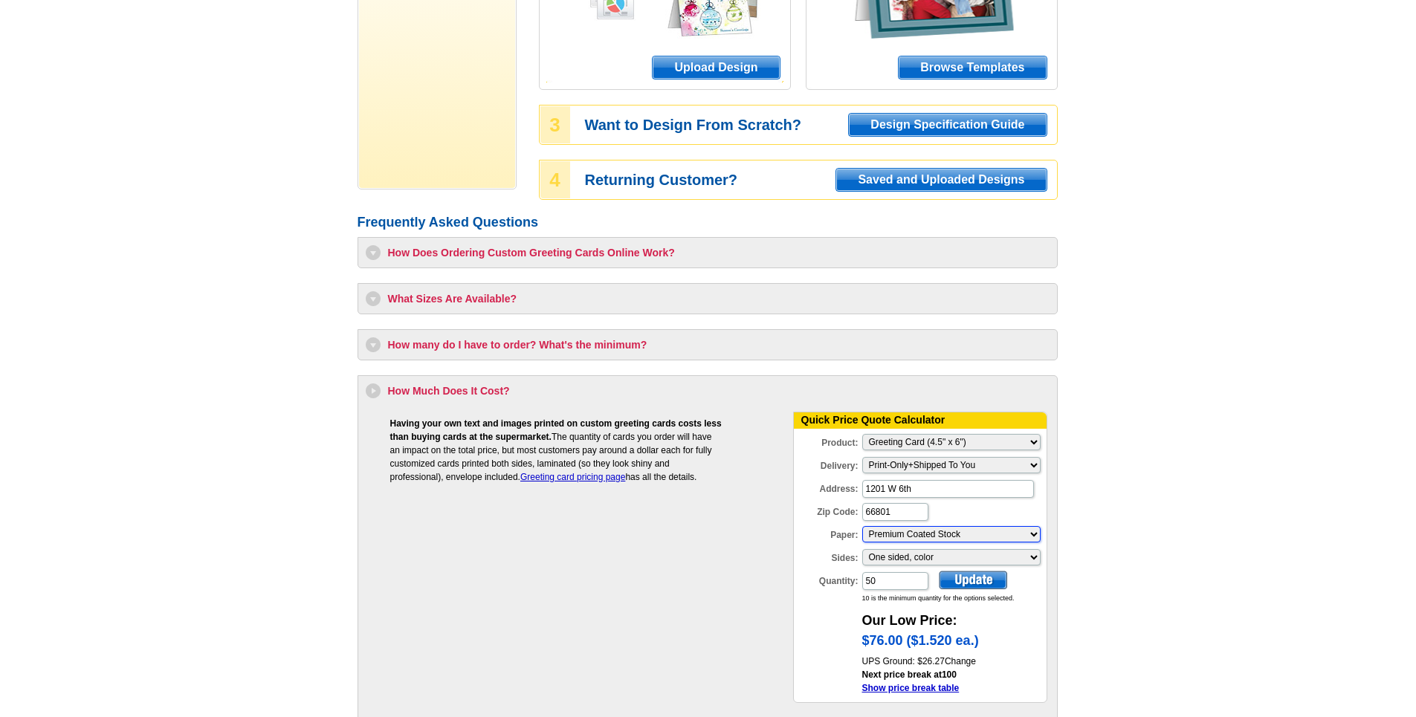
click at [1023, 531] on select "Please make a selection Coated Cover Stock Premium Coated Stock" at bounding box center [951, 534] width 178 height 16
click at [977, 529] on select "Please make a selection Coated Cover Stock Premium Coated Stock" at bounding box center [951, 534] width 178 height 16
click at [945, 552] on select "Please make a selection One sided, color Two sided, full color" at bounding box center [951, 557] width 178 height 16
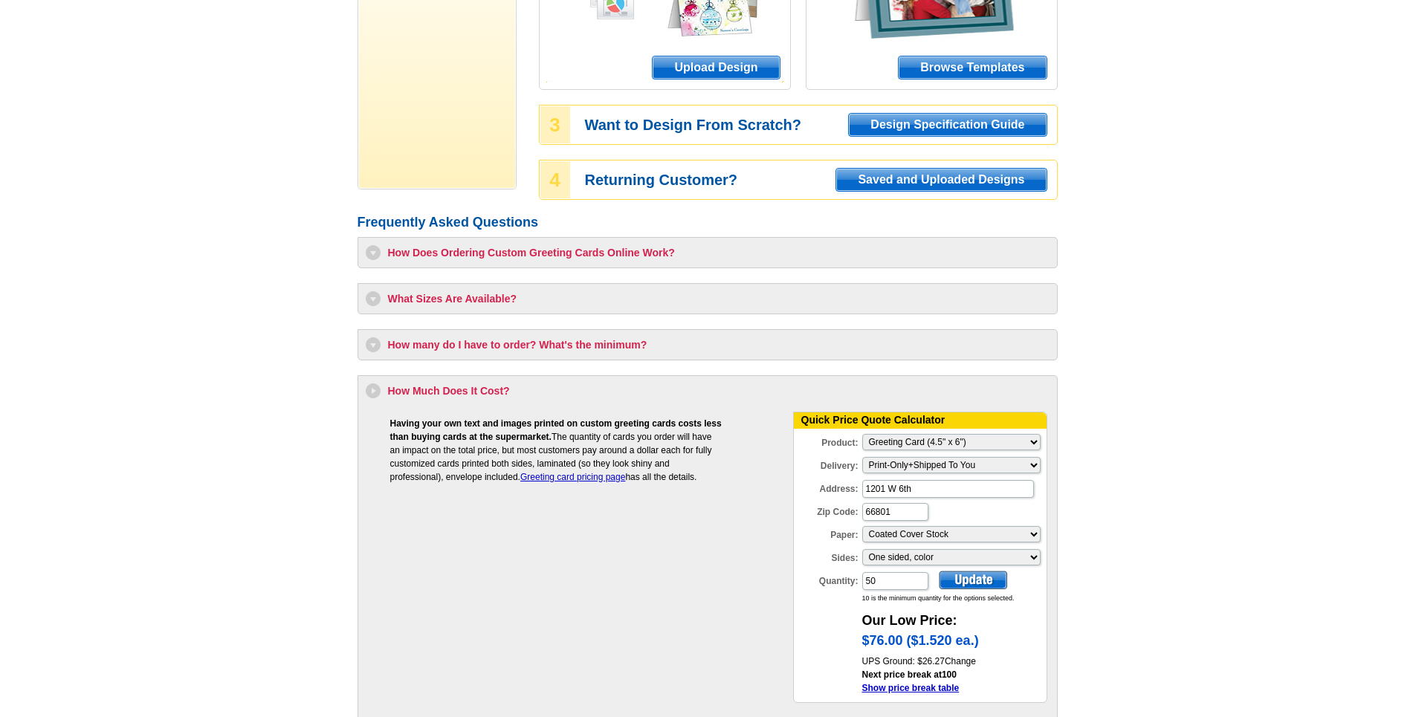
click at [980, 580] on div at bounding box center [973, 580] width 68 height 19
